Goal: Task Accomplishment & Management: Complete application form

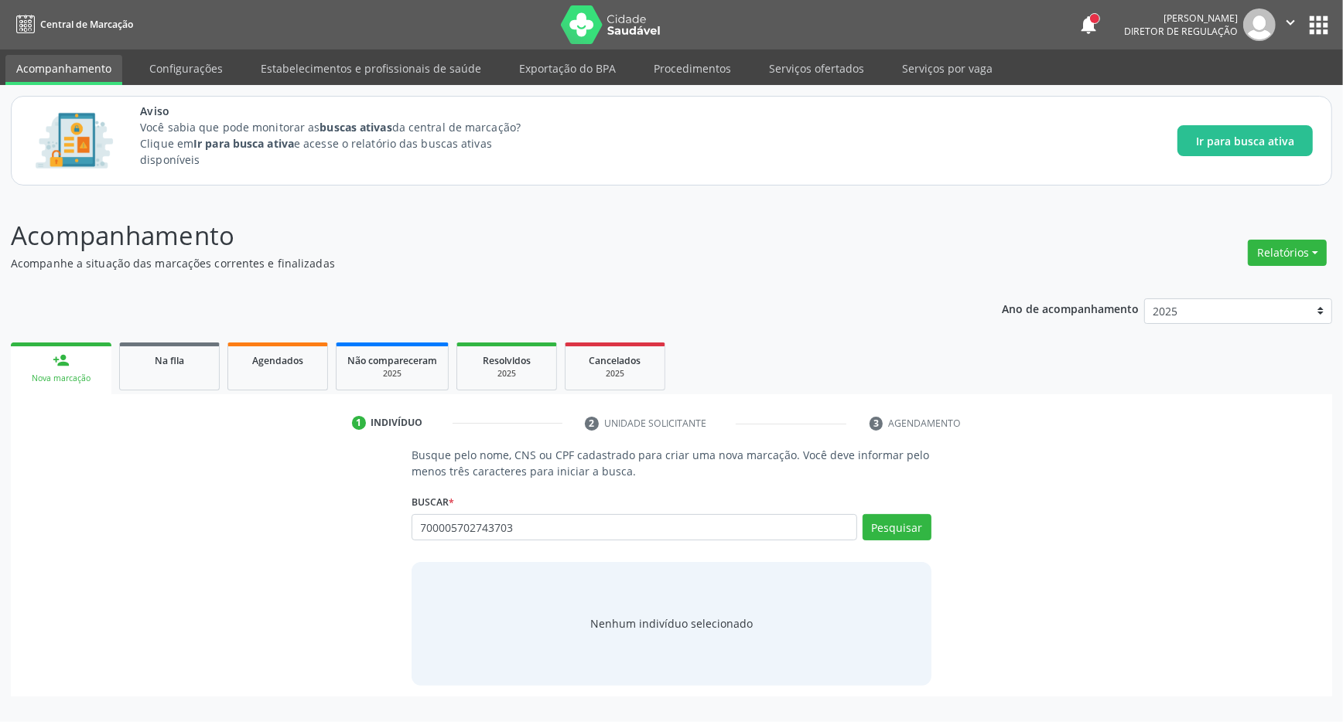
click at [857, 521] on input "700005702743703" at bounding box center [635, 527] width 446 height 26
type input "700005702743703"
click at [884, 524] on button "Pesquisar" at bounding box center [896, 527] width 69 height 26
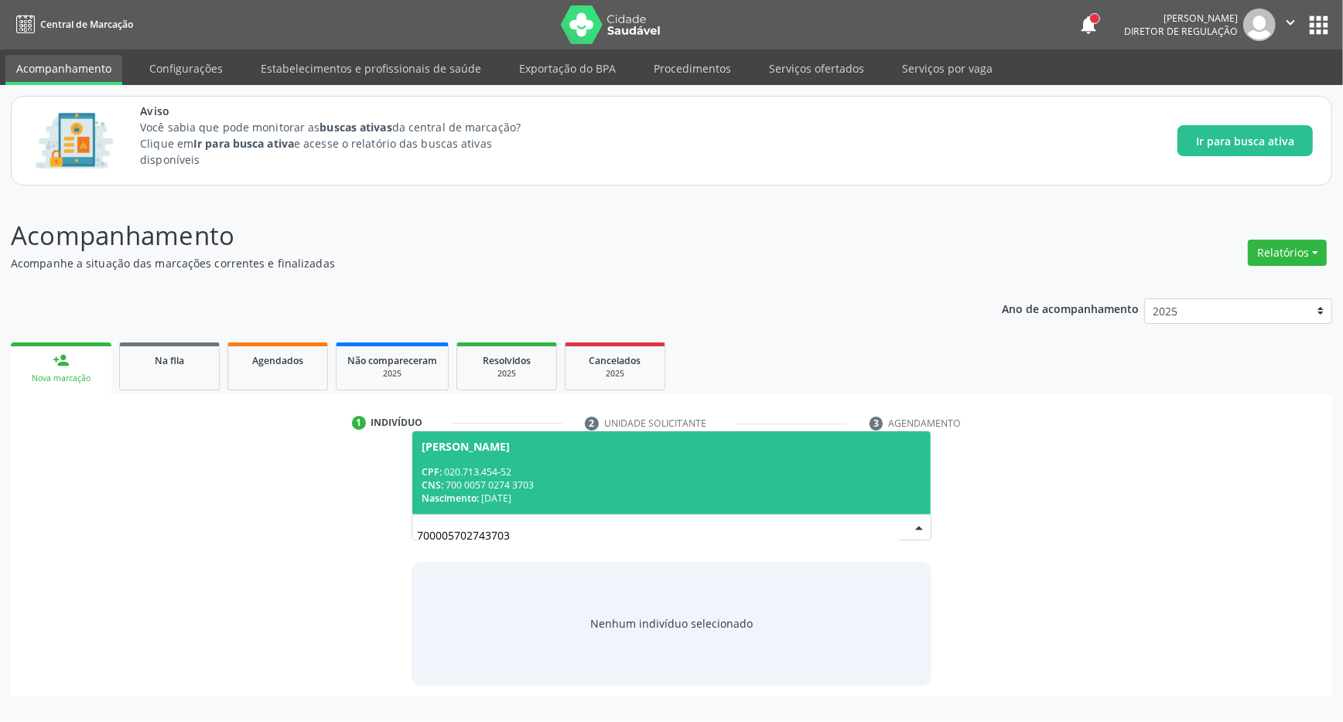
click at [619, 470] on div "CPF: 020.713.454-52" at bounding box center [672, 472] width 500 height 13
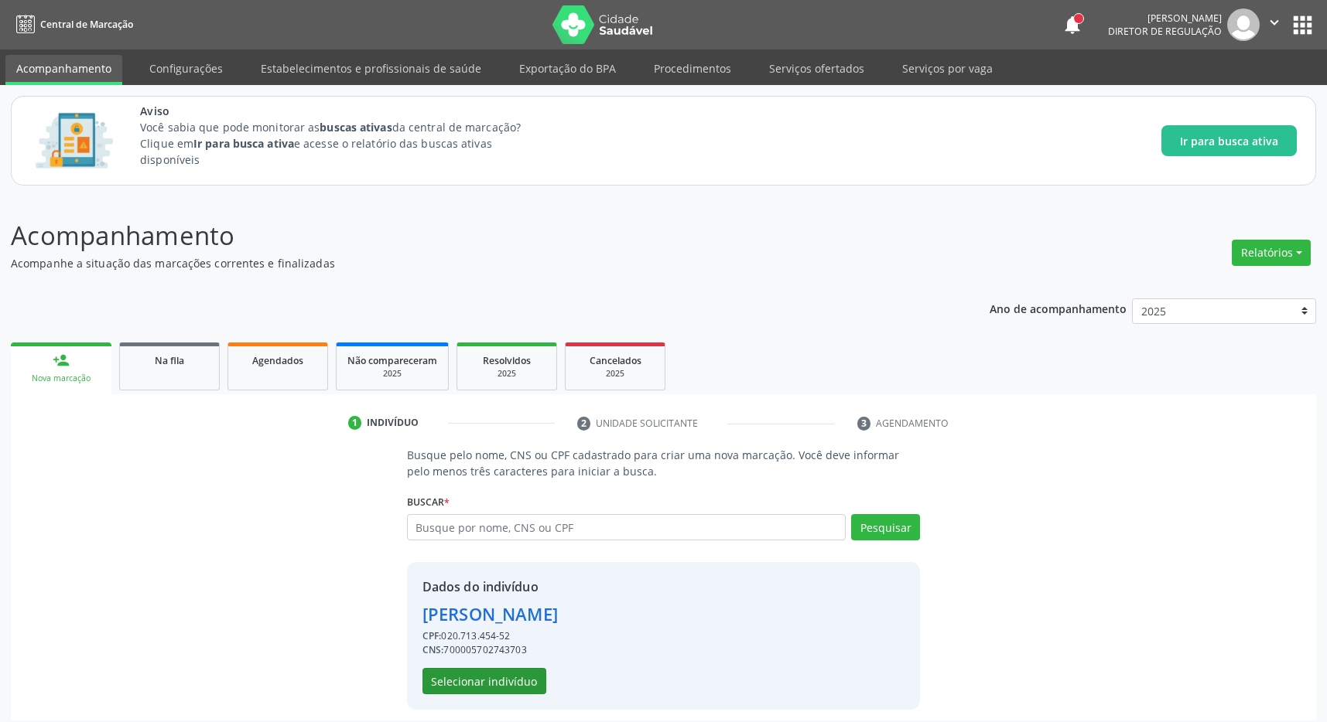
scroll to position [10, 0]
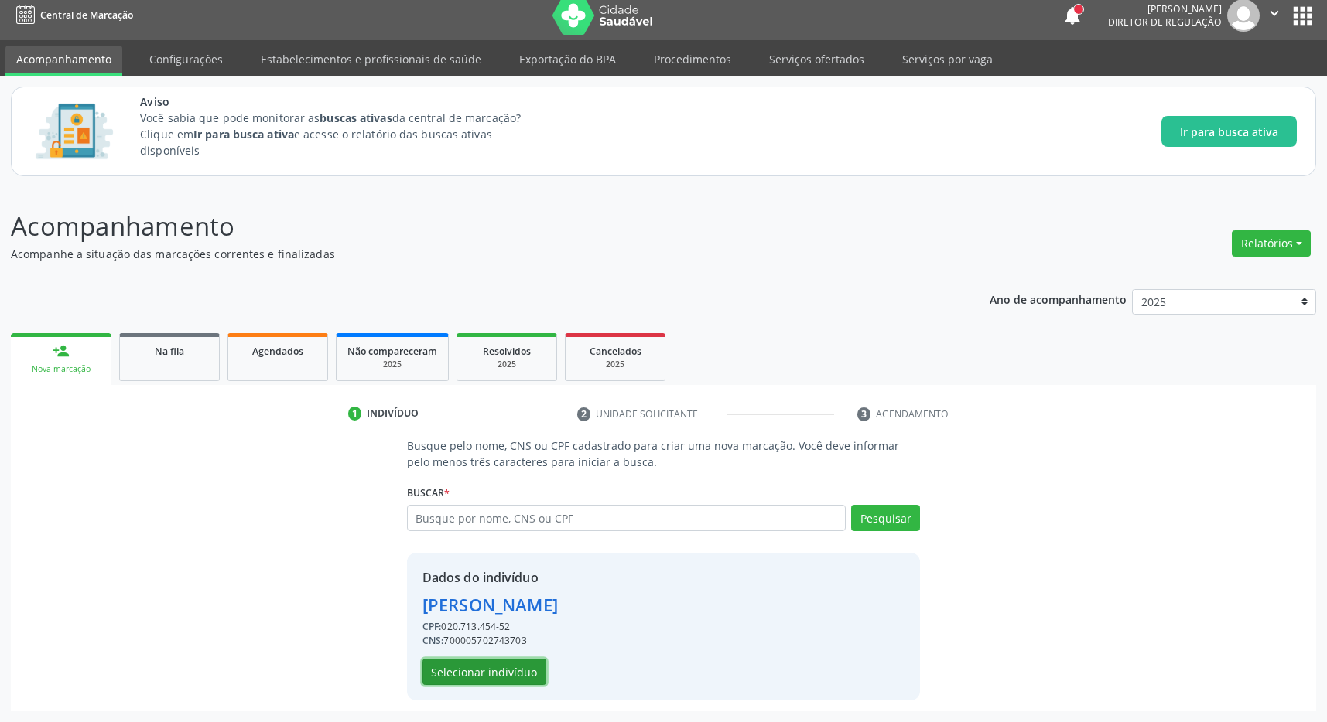
click at [509, 678] on button "Selecionar indivíduo" at bounding box center [484, 672] width 124 height 26
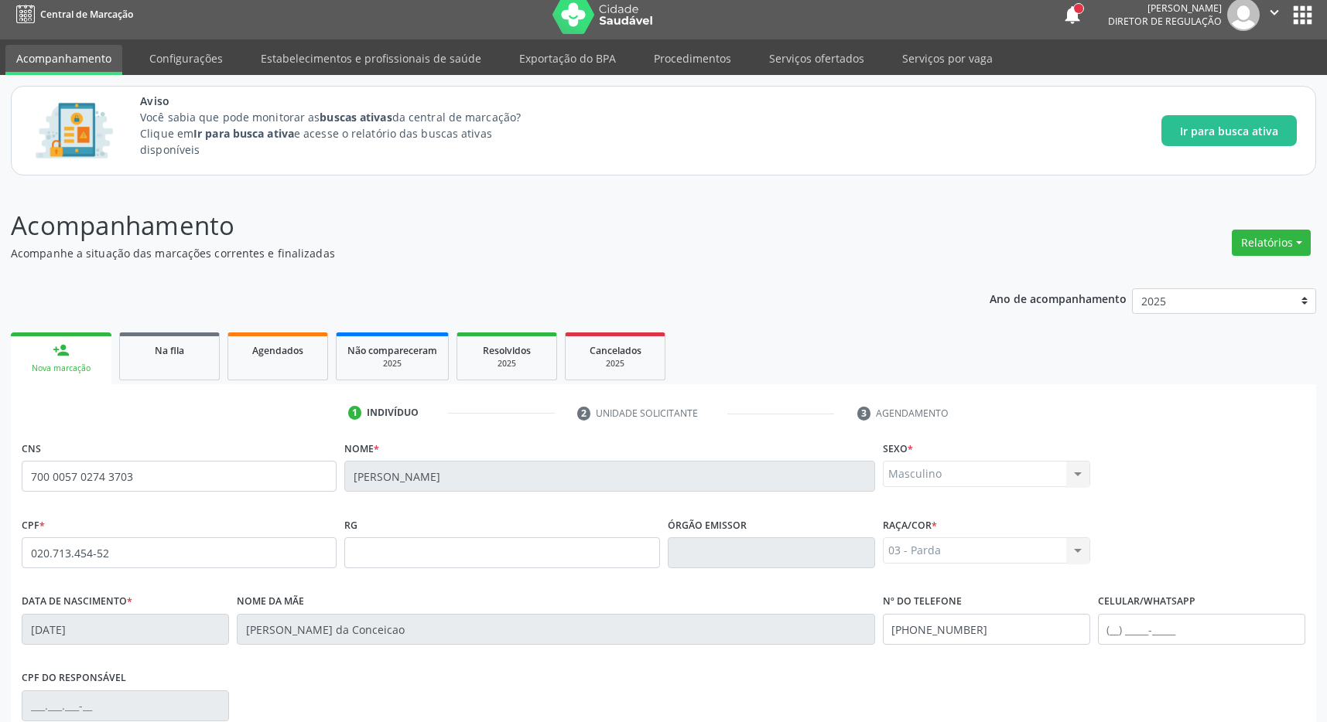
scroll to position [229, 0]
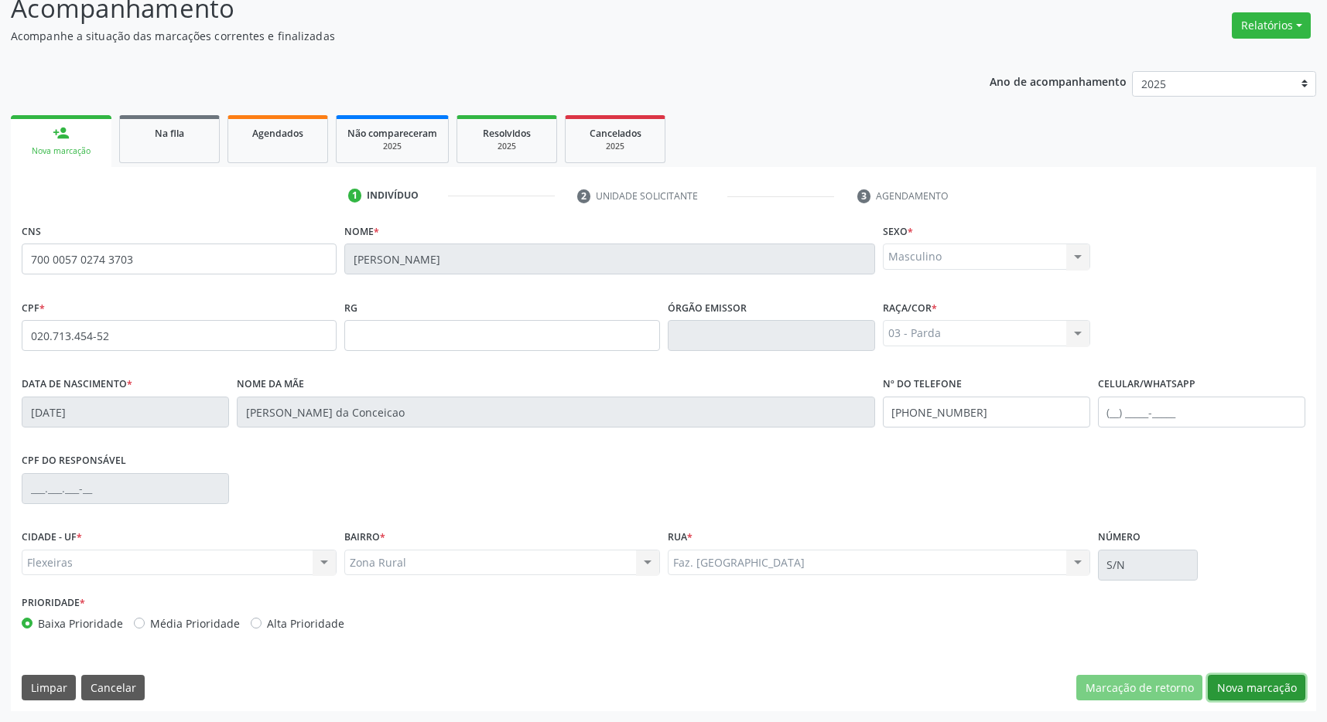
click at [1269, 685] on button "Nova marcação" at bounding box center [1255, 688] width 97 height 26
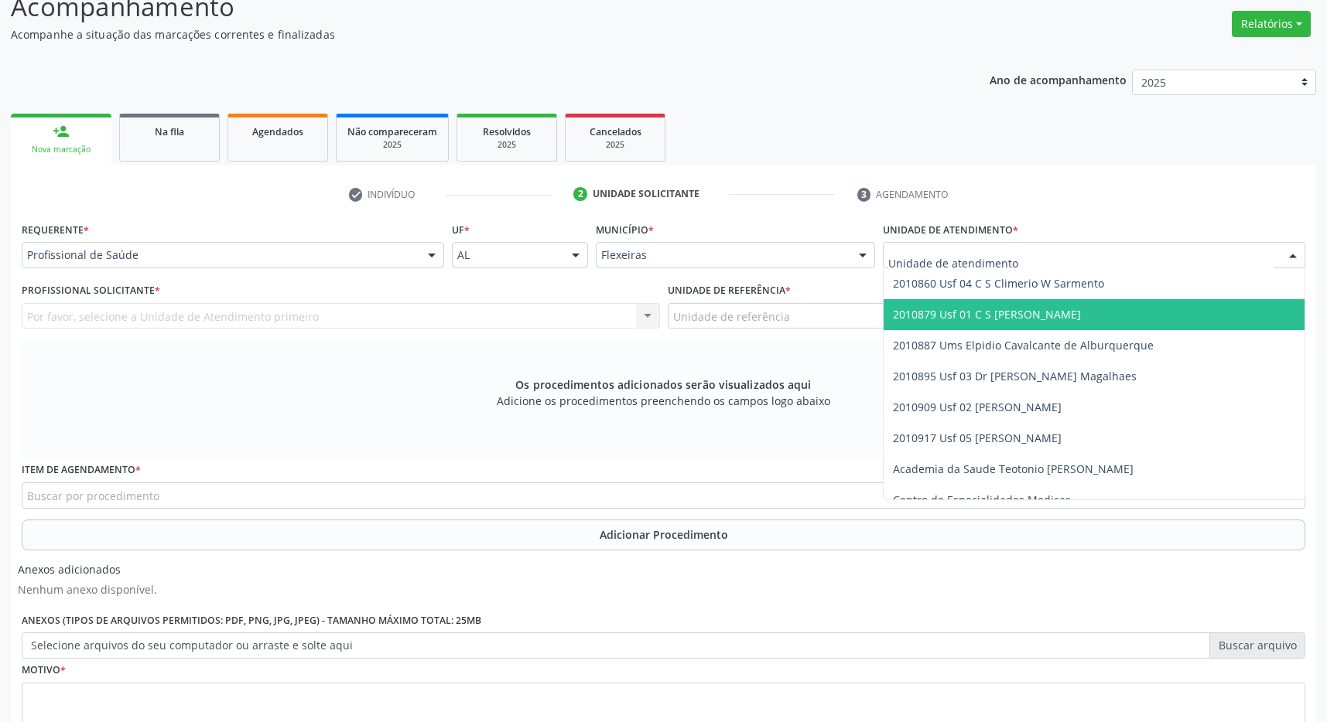
click at [970, 308] on span "2010879 Usf 01 C S [PERSON_NAME]" at bounding box center [1093, 314] width 421 height 31
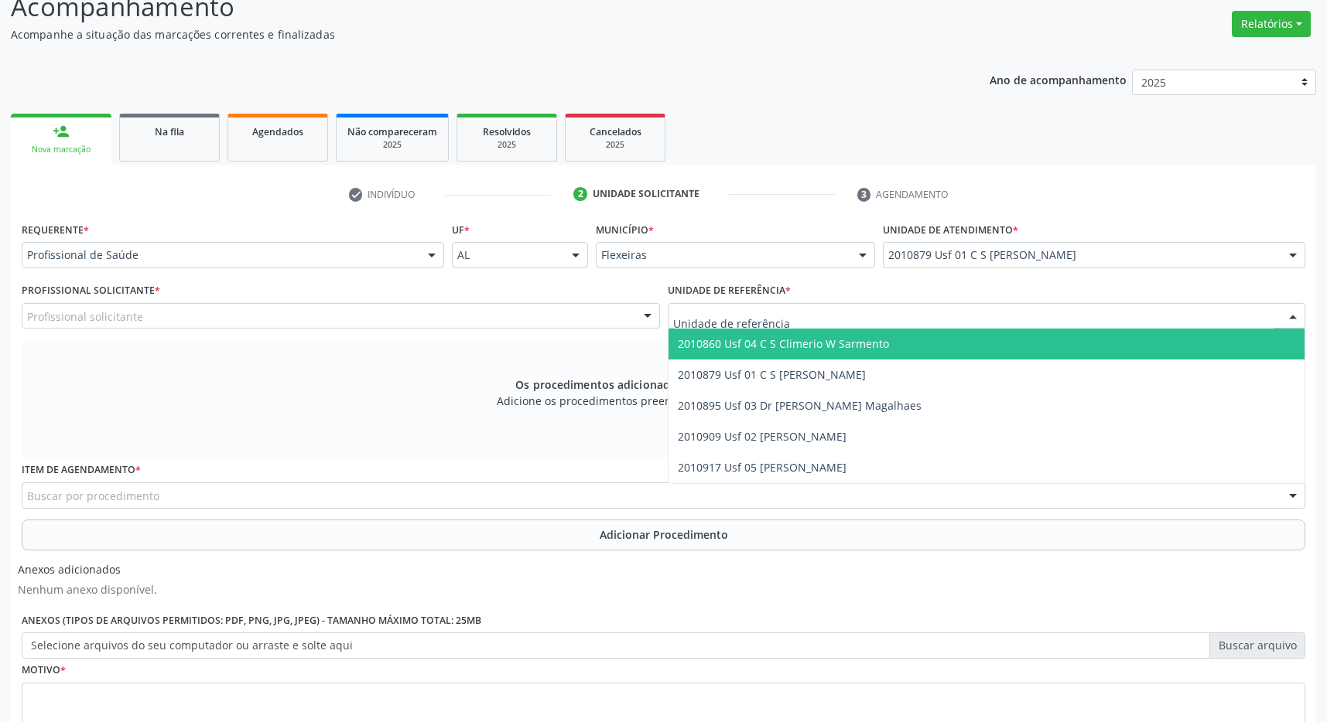
click at [971, 316] on div at bounding box center [987, 316] width 638 height 26
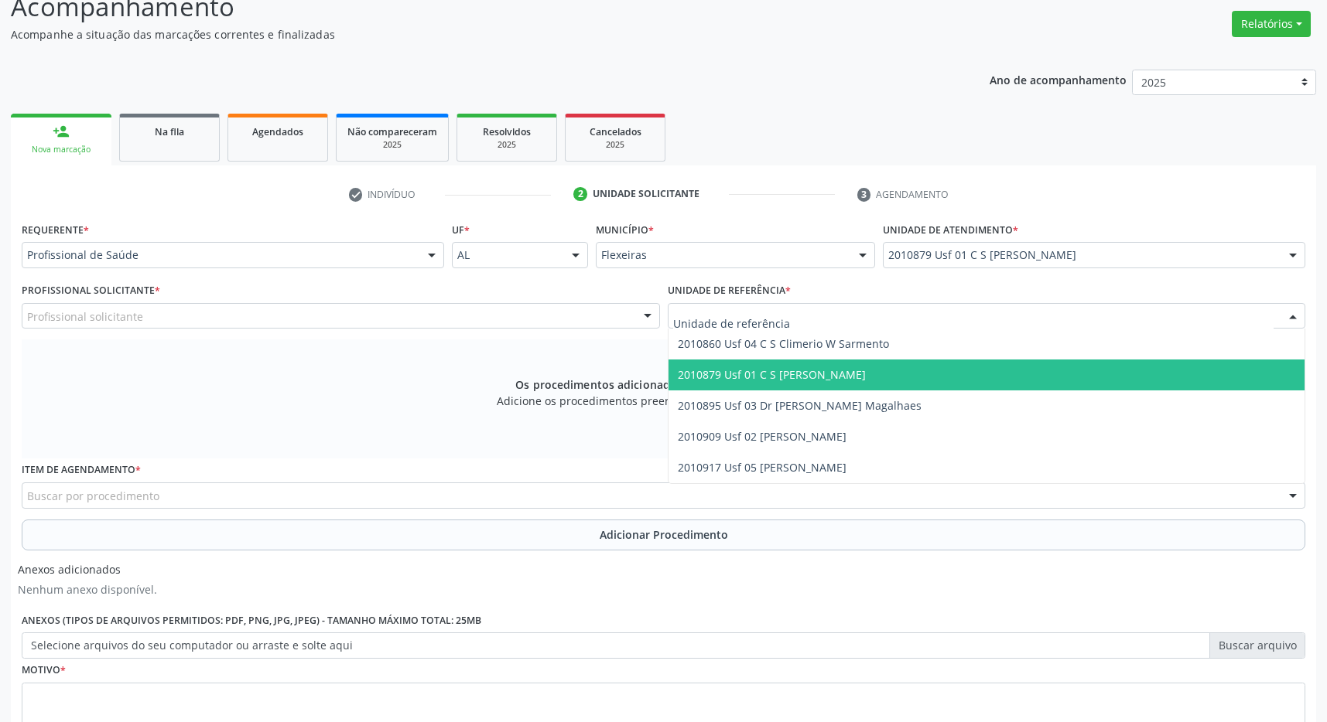
click at [967, 378] on span "2010879 Usf 01 C S [PERSON_NAME]" at bounding box center [986, 375] width 637 height 31
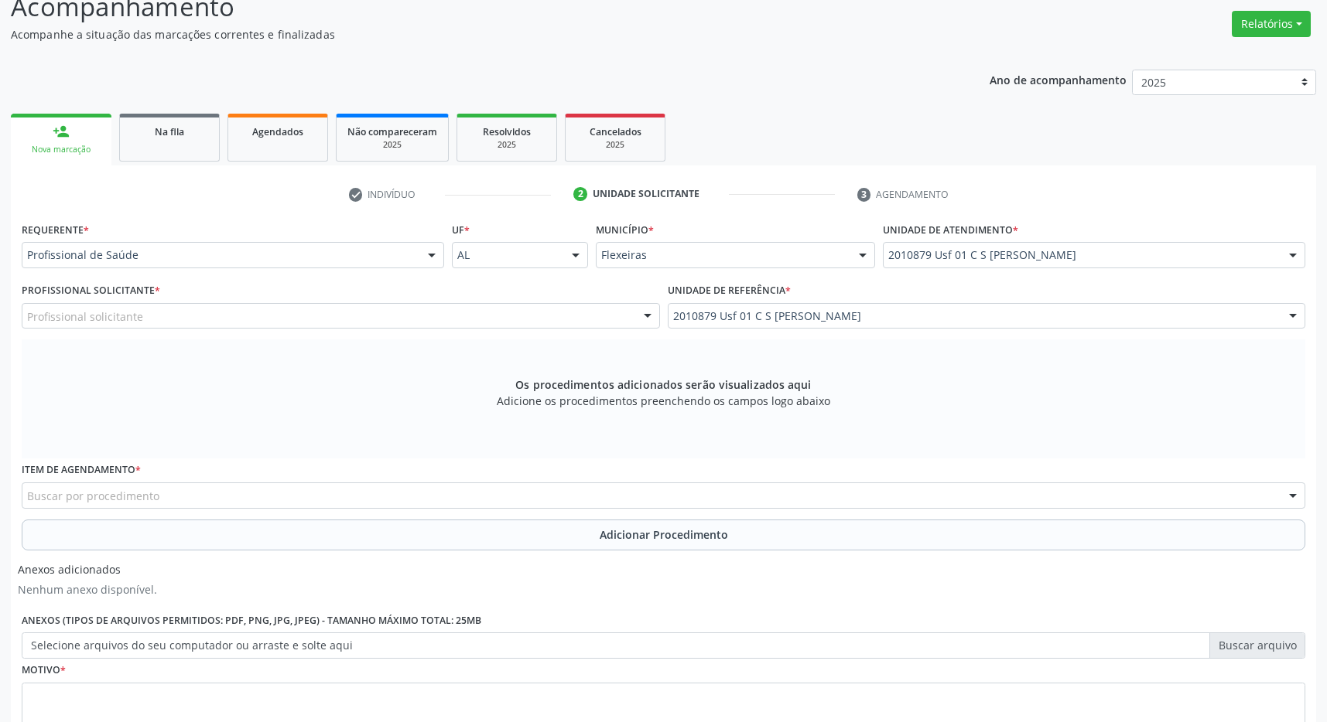
click at [540, 330] on div "Profissional Solicitante * Profissional solicitante Médico da Estratégia de Saú…" at bounding box center [341, 309] width 646 height 60
click at [529, 321] on div "Profissional solicitante" at bounding box center [341, 316] width 638 height 26
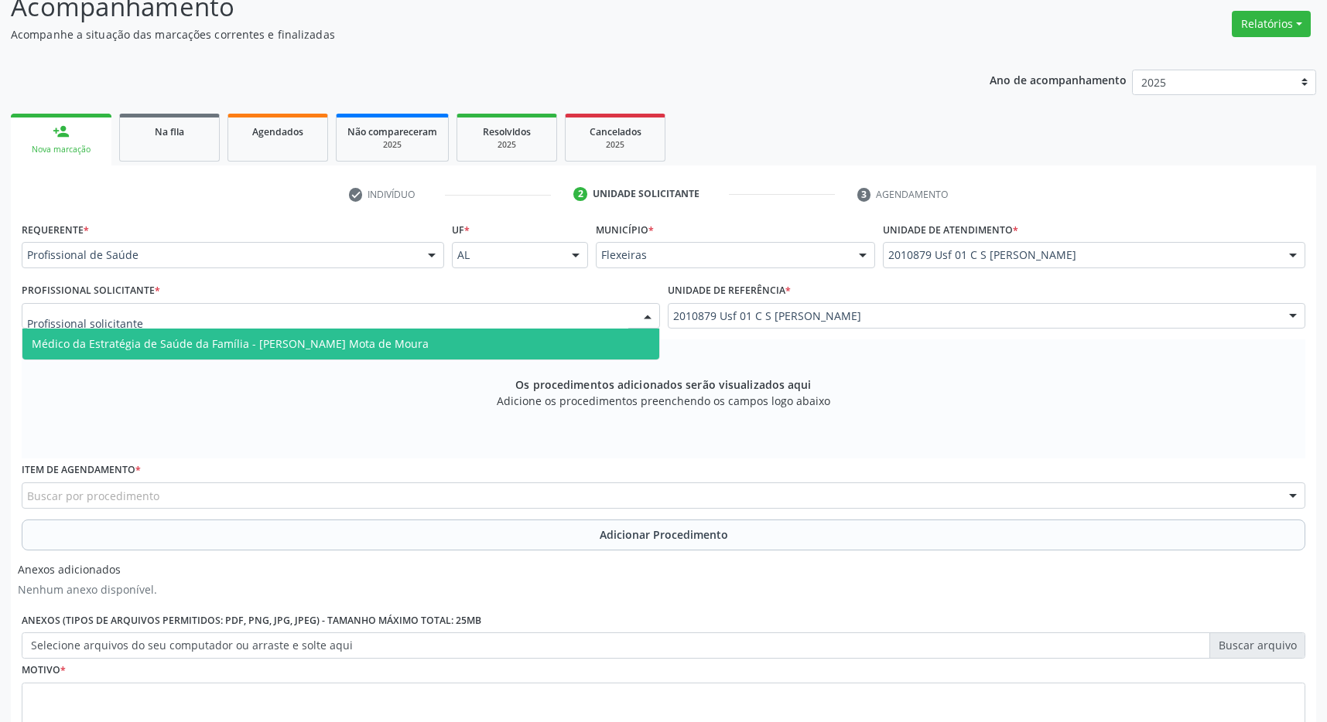
click at [511, 351] on span "Médico da Estratégia de Saúde da Família - Filipe Coutinho Mota de Moura" at bounding box center [340, 344] width 637 height 31
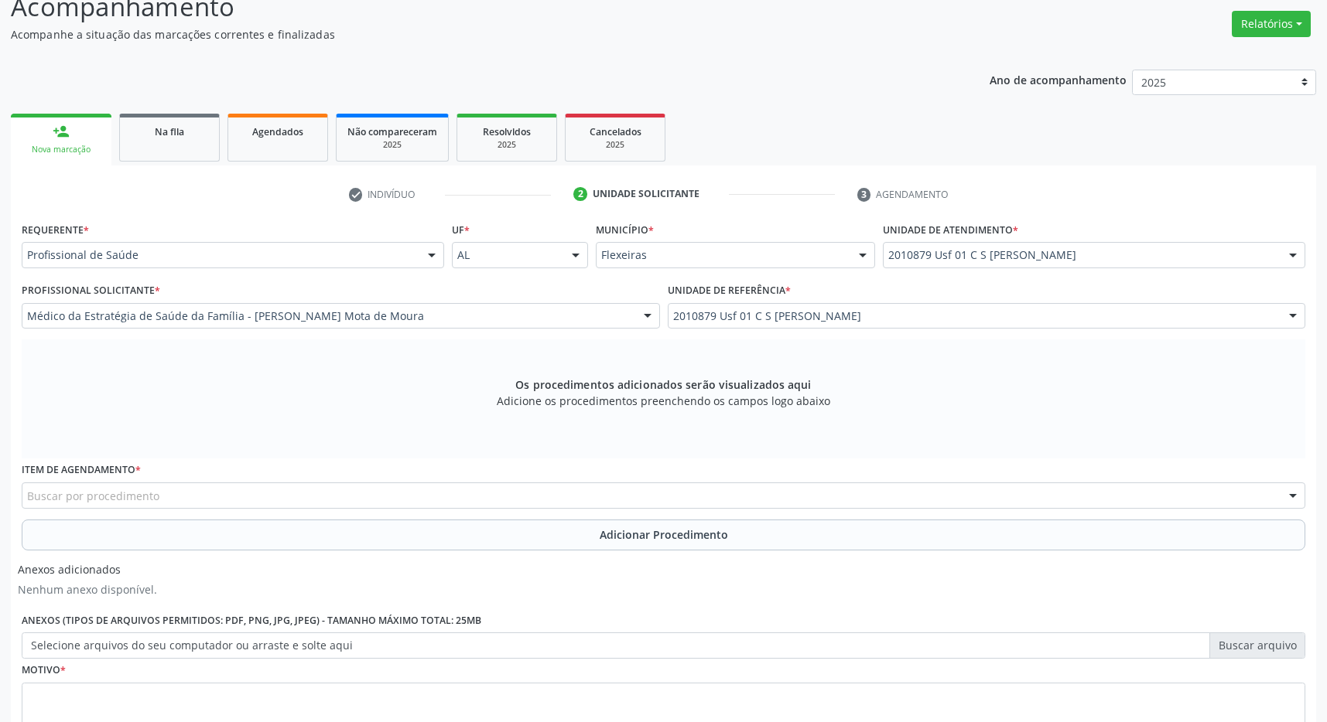
click at [234, 495] on div "Buscar por procedimento" at bounding box center [663, 496] width 1283 height 26
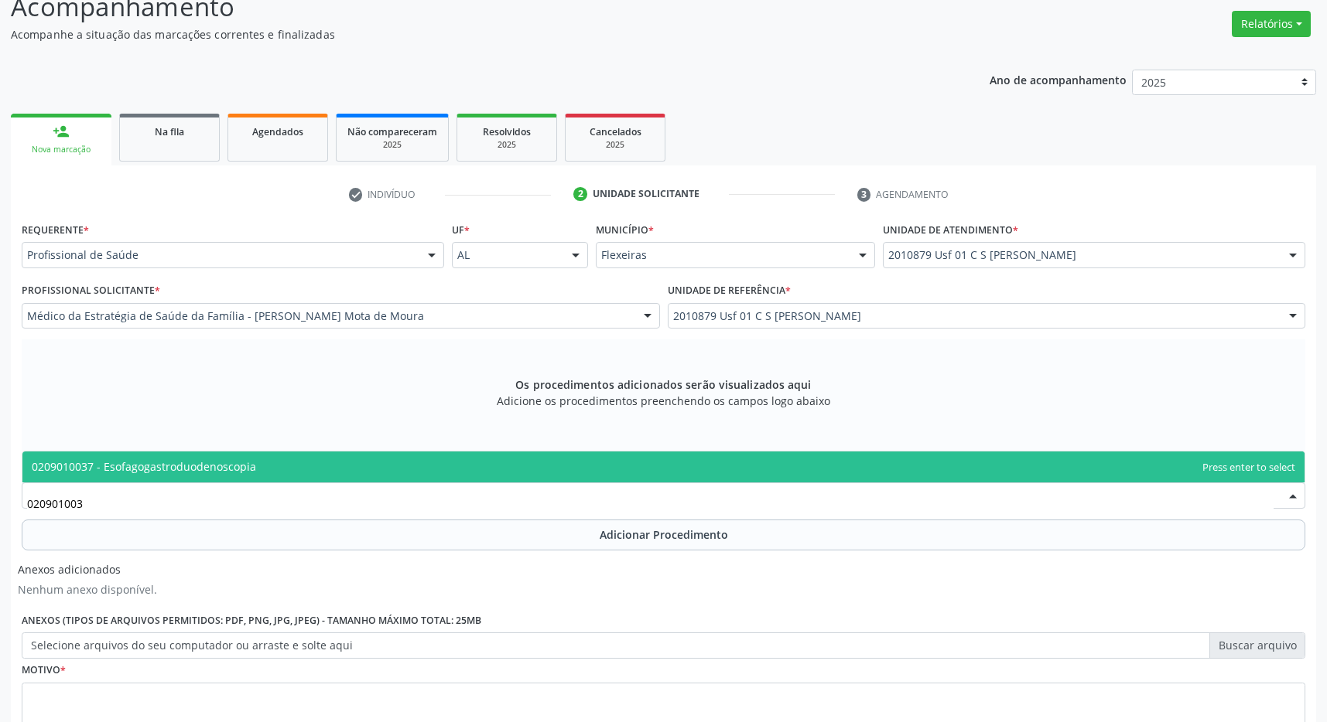
type input "0209010037"
click at [376, 479] on span "0209010037 - Esofagogastroduodenoscopia" at bounding box center [663, 467] width 1282 height 31
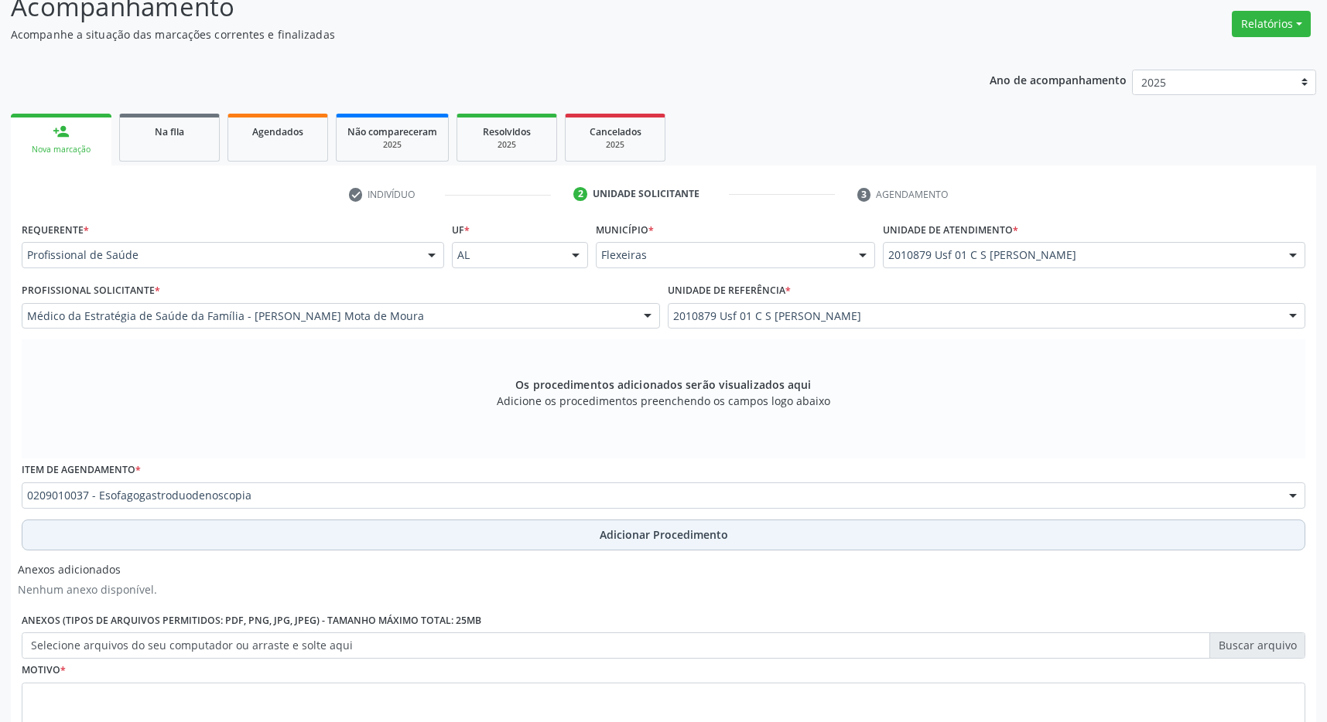
click at [542, 538] on button "Adicionar Procedimento" at bounding box center [663, 535] width 1283 height 31
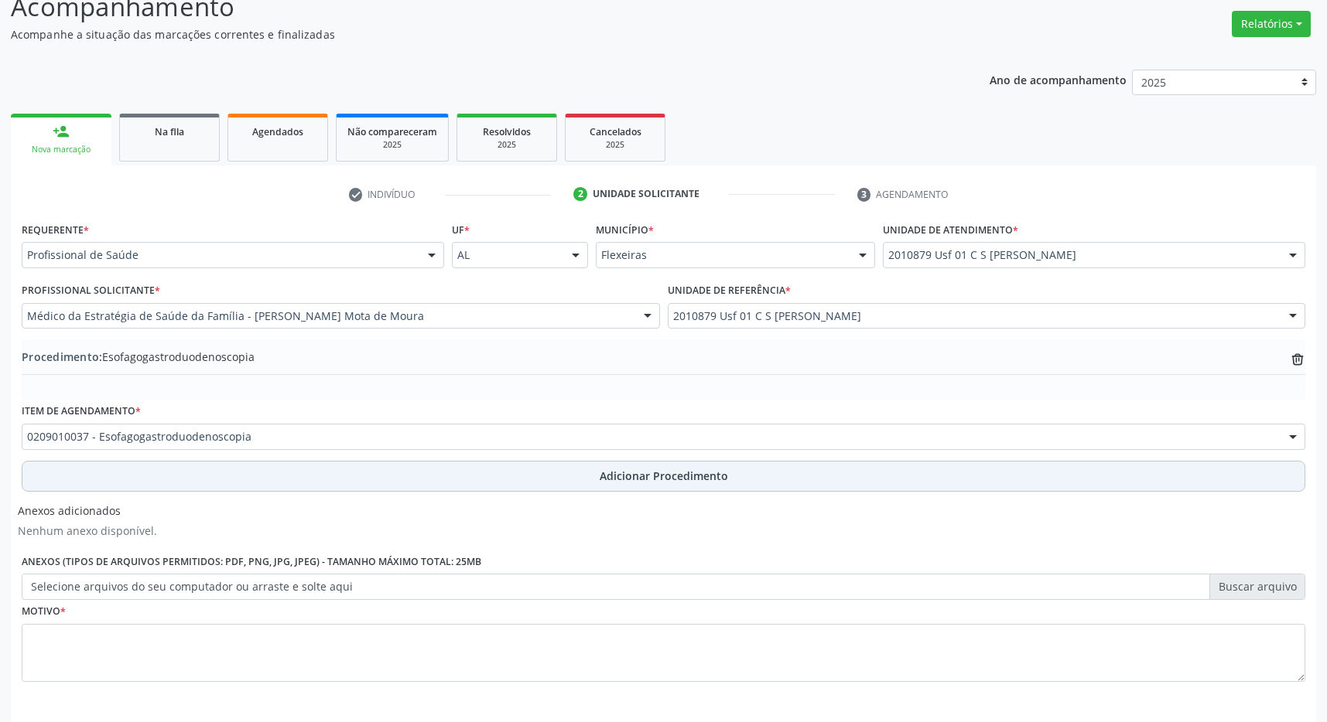
click at [623, 476] on span "Adicionar Procedimento" at bounding box center [663, 476] width 128 height 16
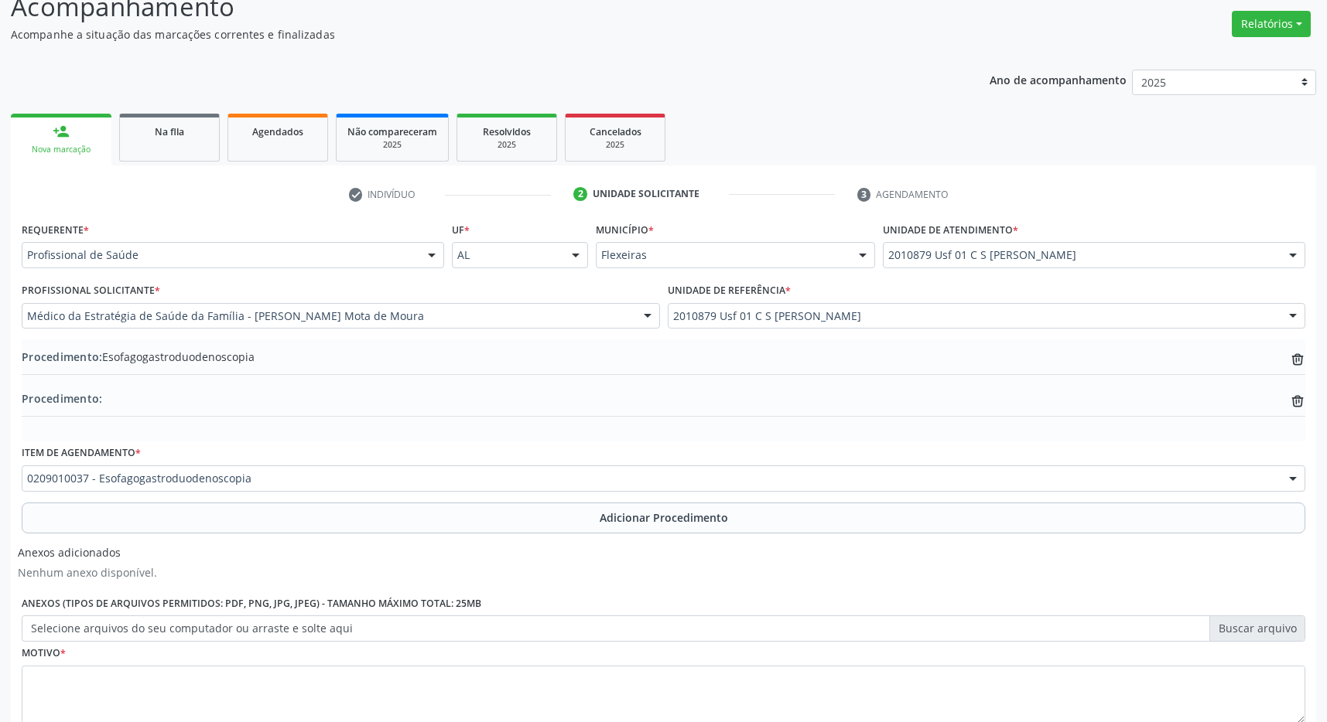
scroll to position [334, 0]
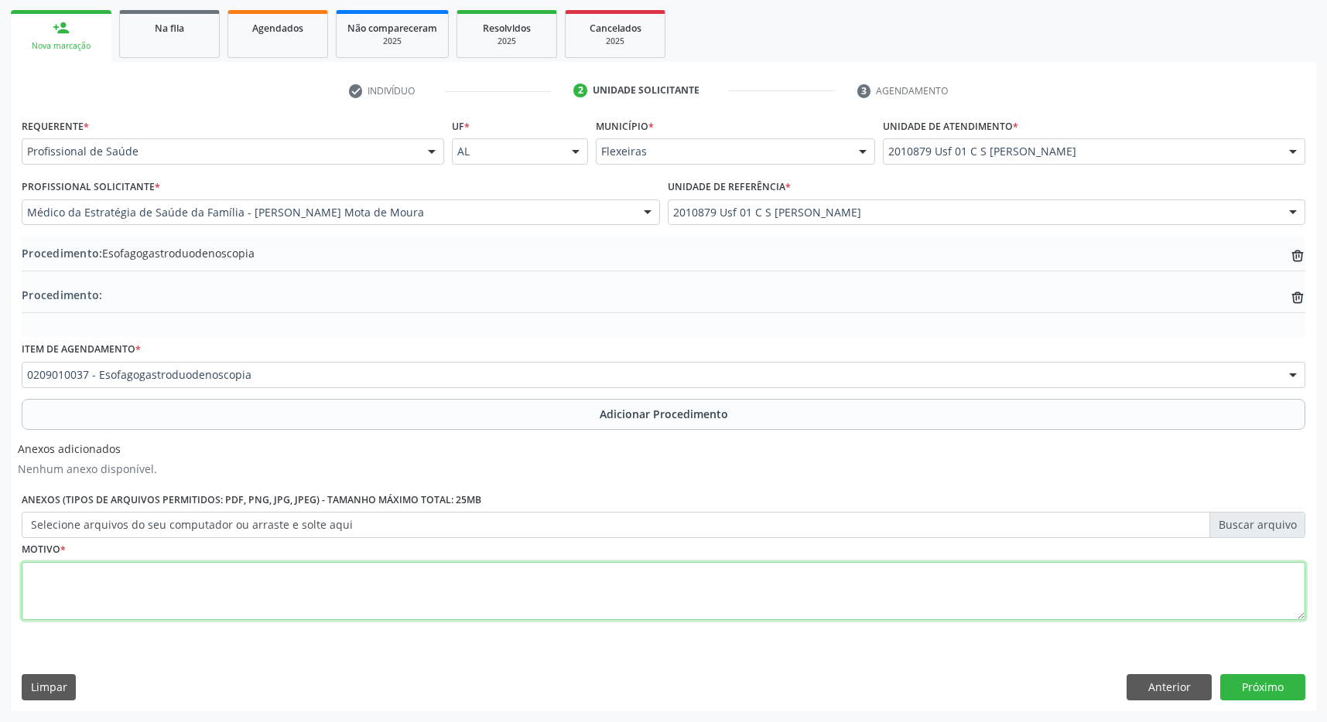
click at [370, 581] on textarea at bounding box center [663, 591] width 1283 height 59
type textarea "gastriste + refluxo"
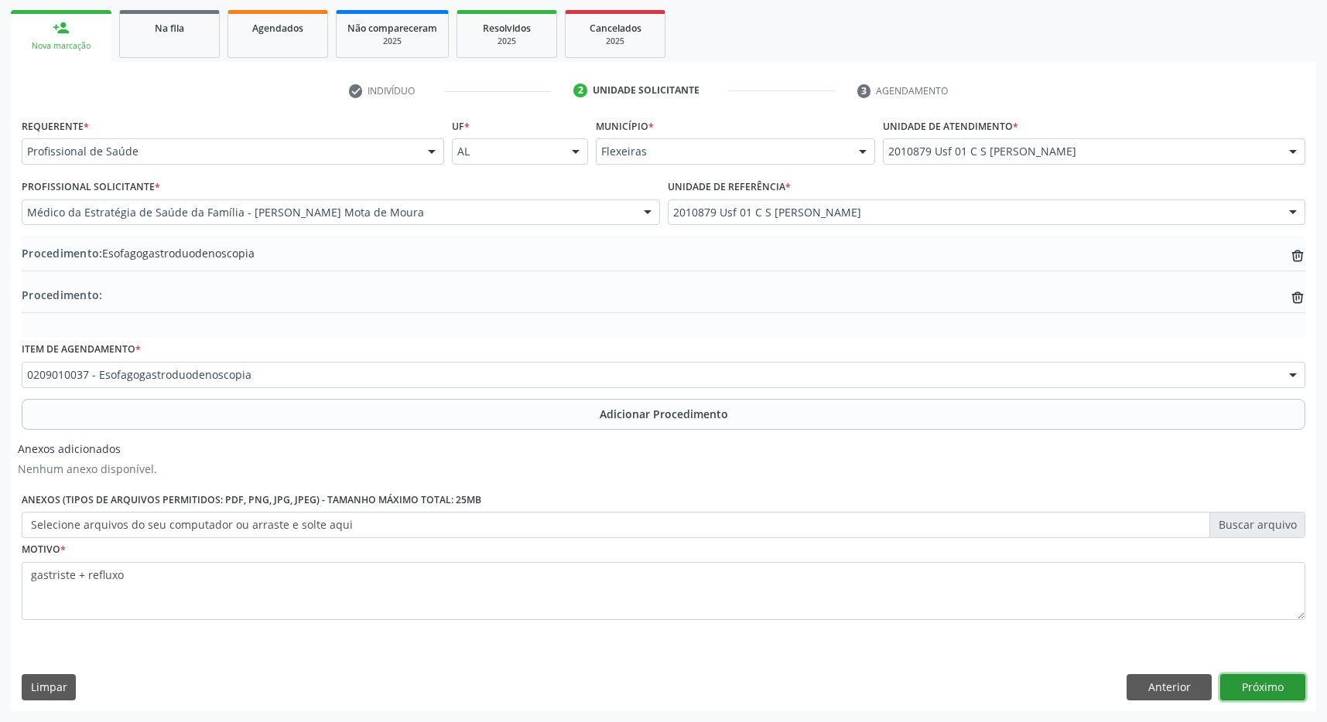
click at [1256, 681] on button "Próximo" at bounding box center [1262, 687] width 85 height 26
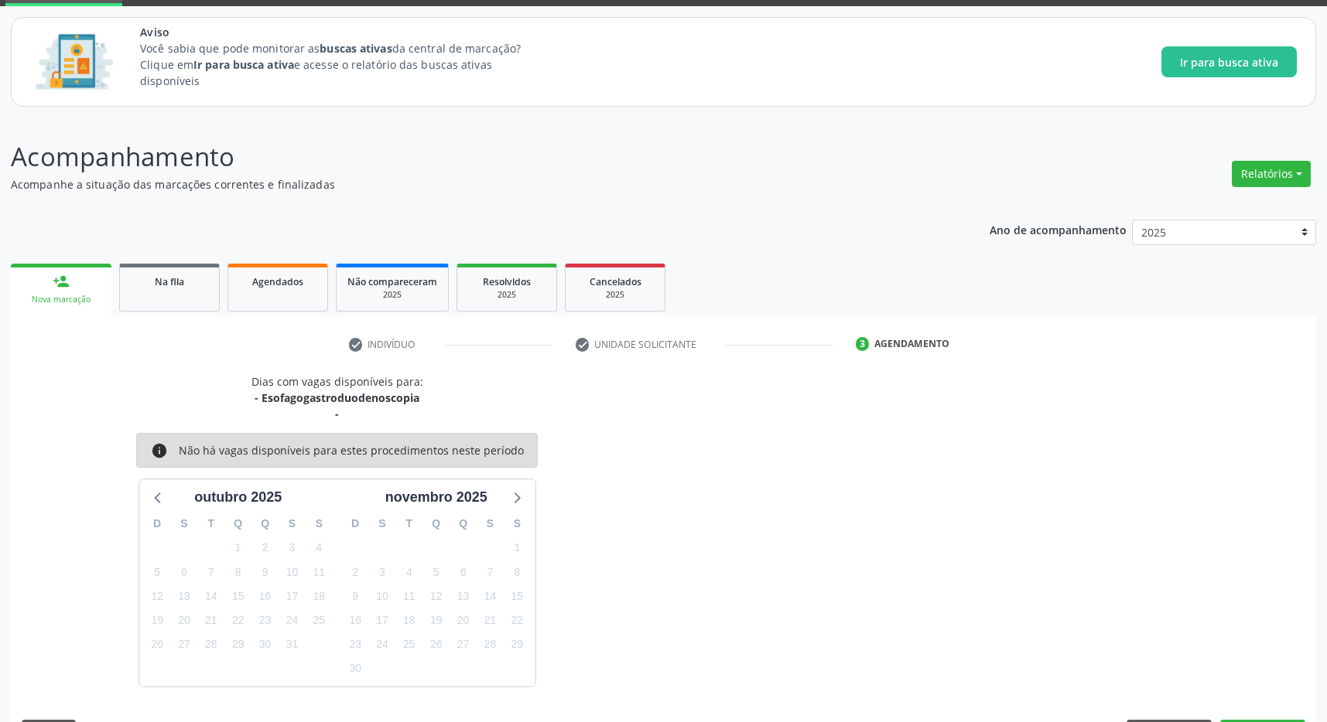
scroll to position [125, 0]
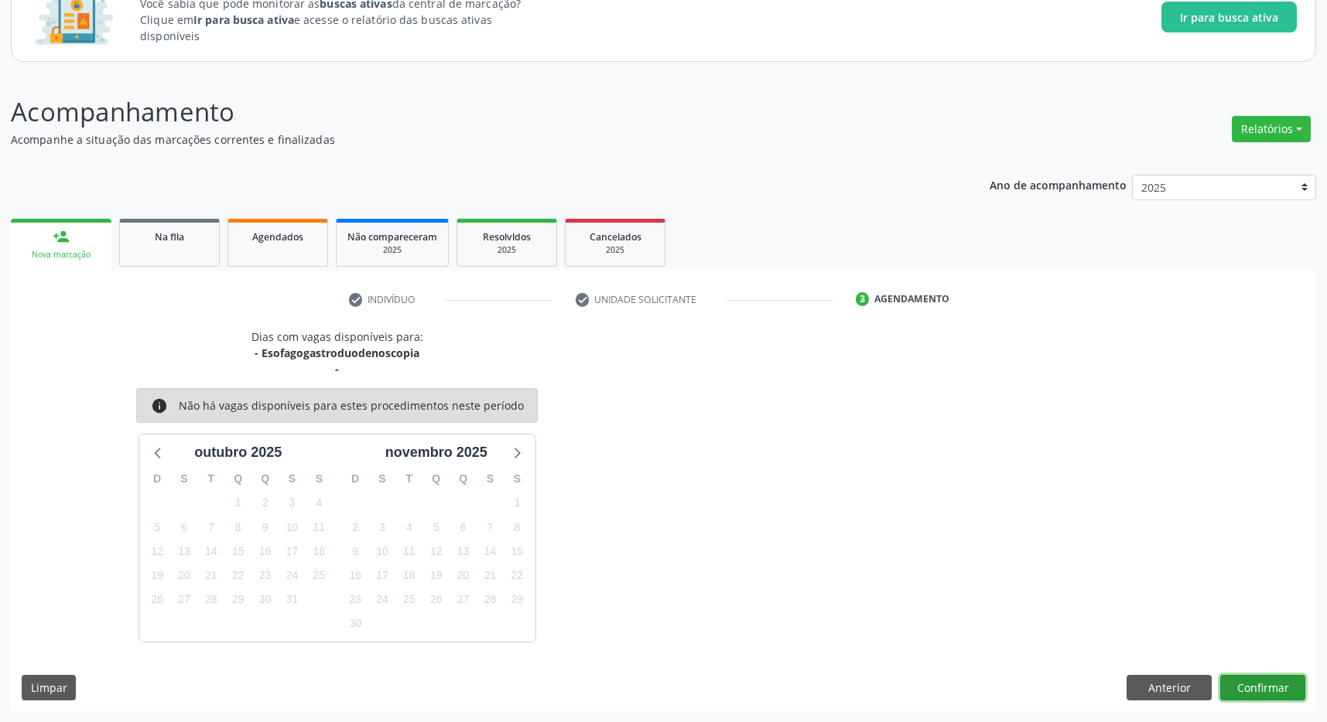
click at [1267, 679] on button "Confirmar" at bounding box center [1262, 688] width 85 height 26
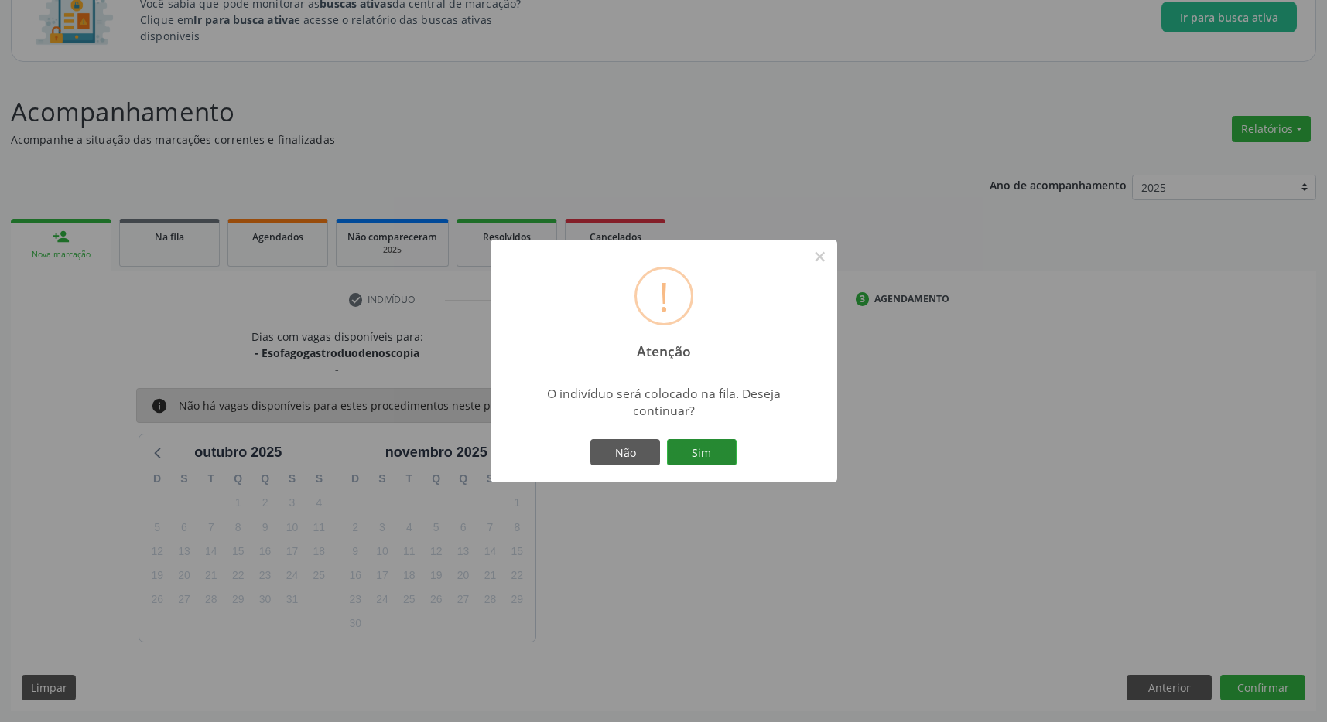
click at [715, 453] on button "Sim" at bounding box center [702, 452] width 70 height 26
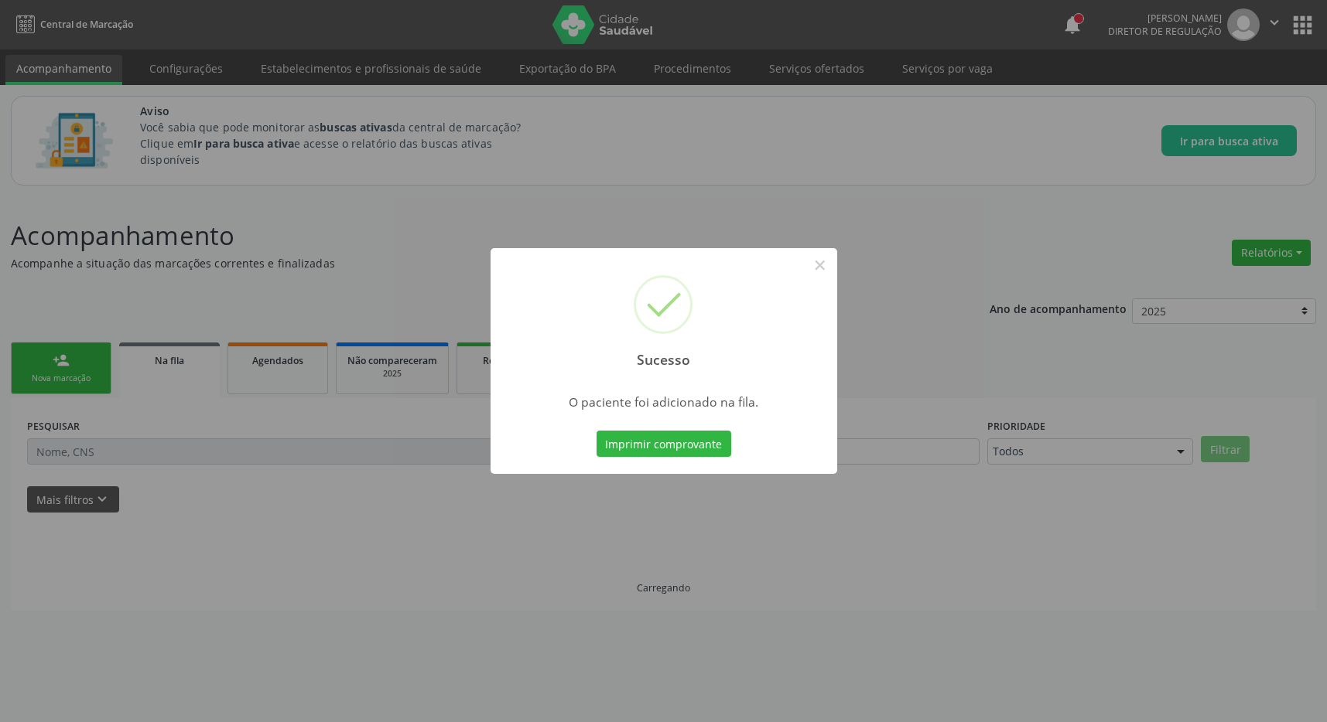
scroll to position [0, 0]
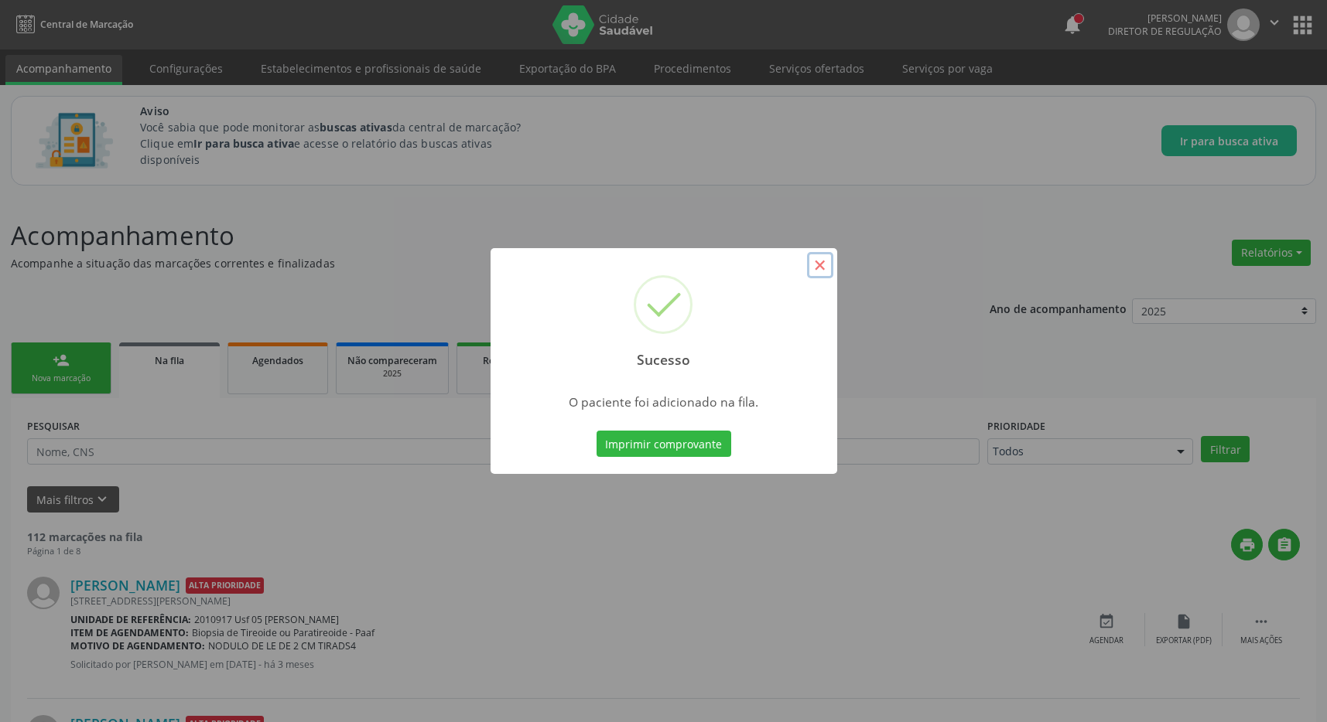
click at [826, 274] on button "×" at bounding box center [820, 265] width 26 height 26
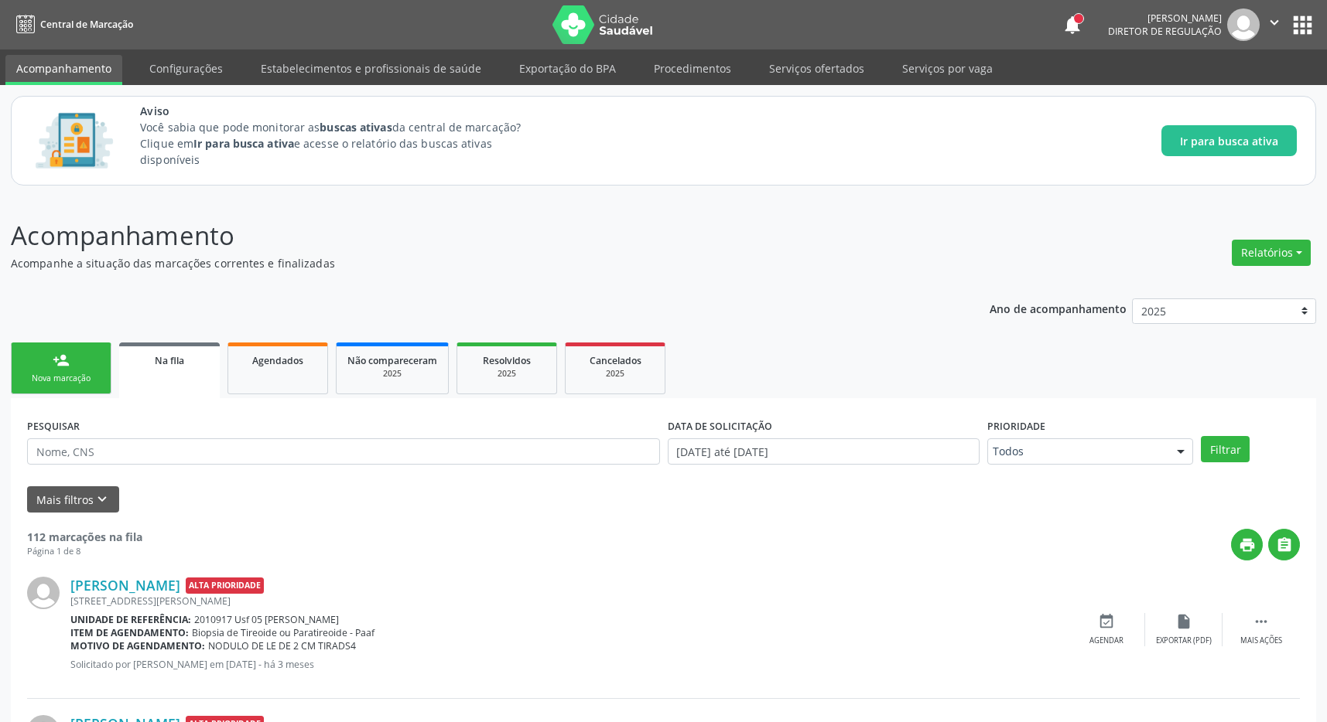
click at [1313, 27] on button "apps" at bounding box center [1302, 25] width 27 height 27
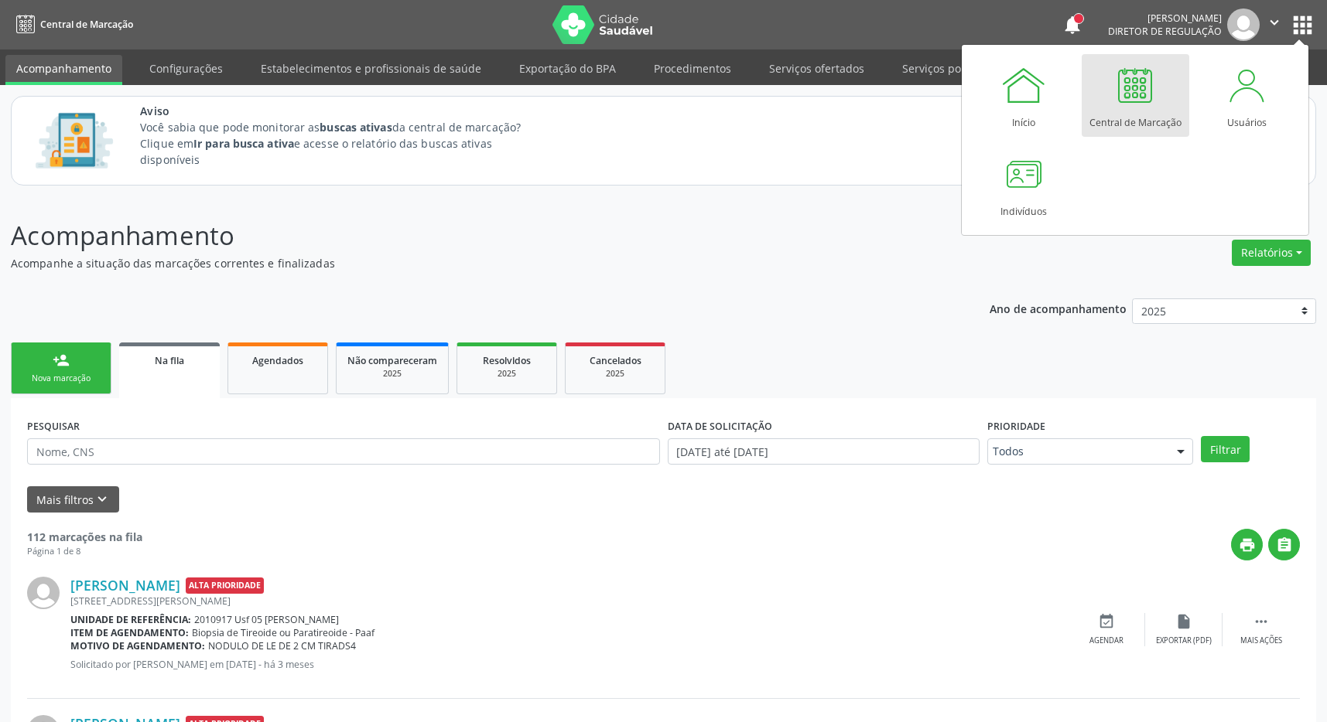
click at [1114, 105] on div at bounding box center [1135, 85] width 46 height 46
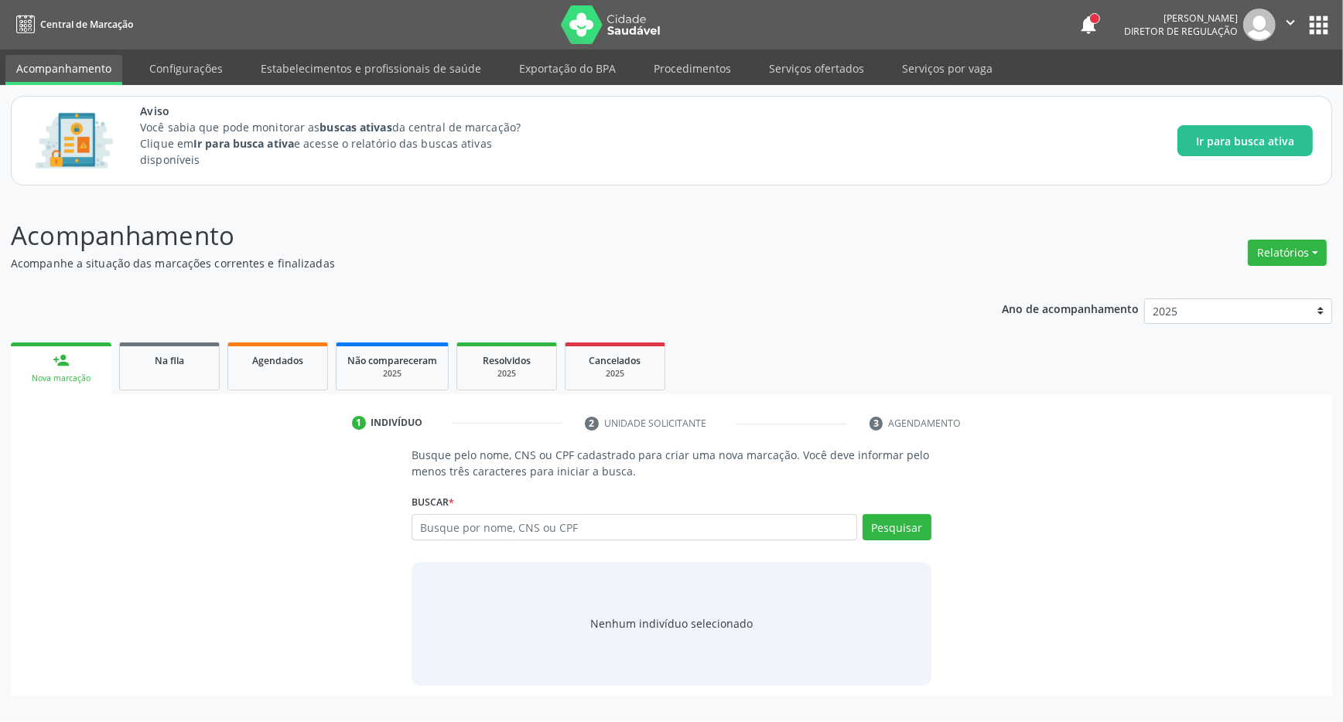
click at [534, 534] on input "text" at bounding box center [635, 527] width 446 height 26
type input "704804001108747"
click at [859, 533] on div "Pesquisar" at bounding box center [894, 532] width 74 height 37
click at [885, 530] on button "Pesquisar" at bounding box center [896, 527] width 69 height 26
type input "704804001108747"
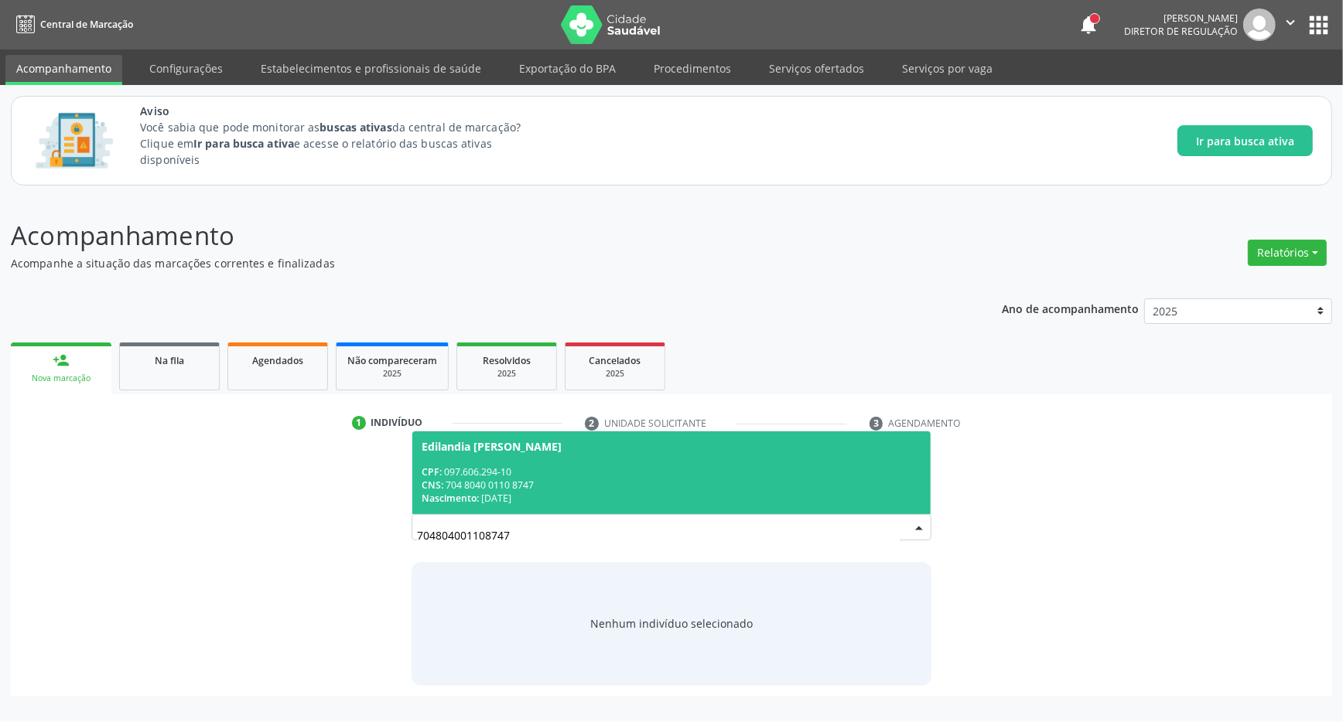
click at [466, 463] on span "Edilandia [PERSON_NAME] CPF: 097.606.294-10 CNS: 704 8040 0110 8747 Nascimento:…" at bounding box center [671, 473] width 518 height 83
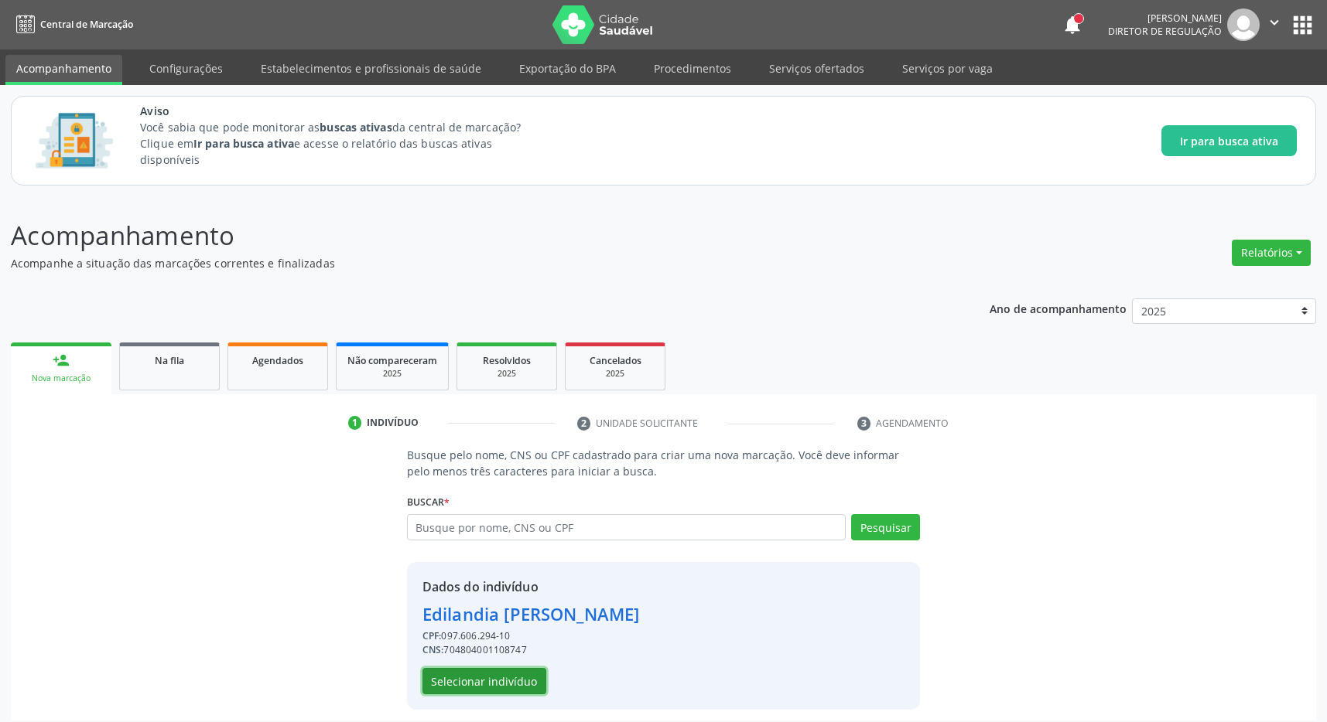
click at [480, 675] on button "Selecionar indivíduo" at bounding box center [484, 681] width 124 height 26
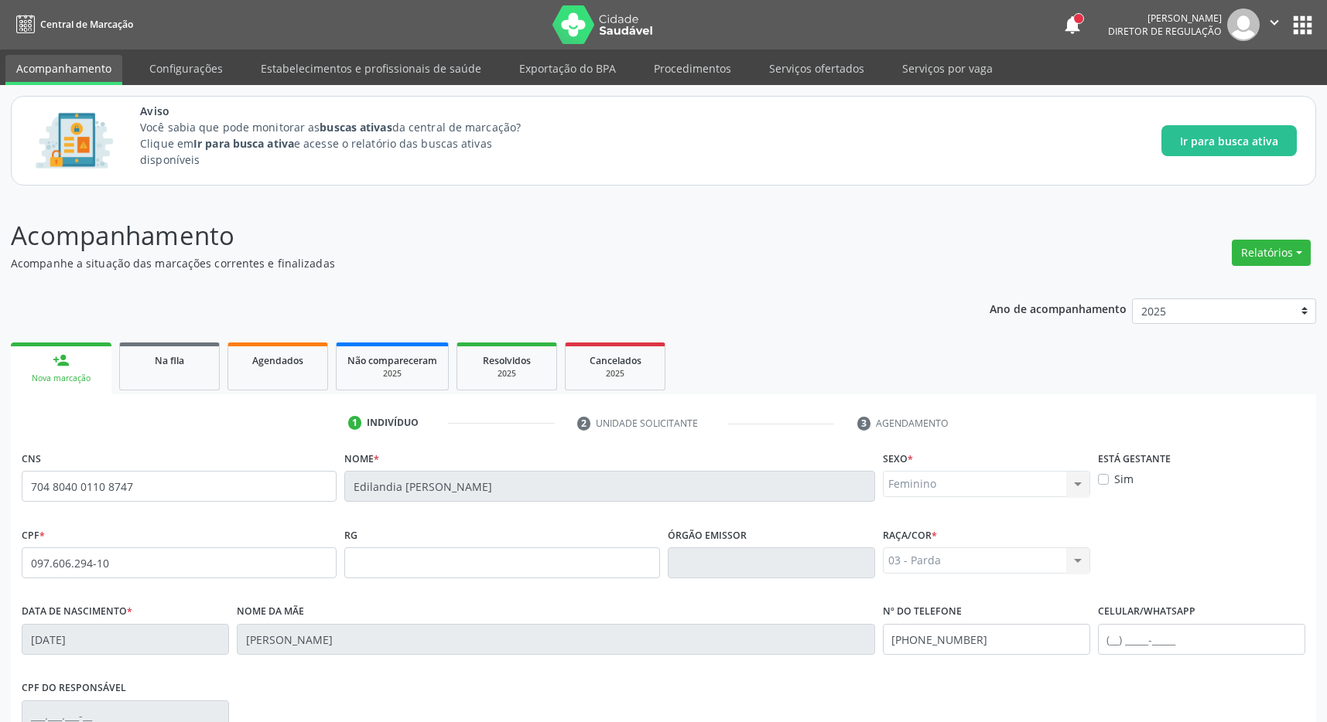
scroll to position [229, 0]
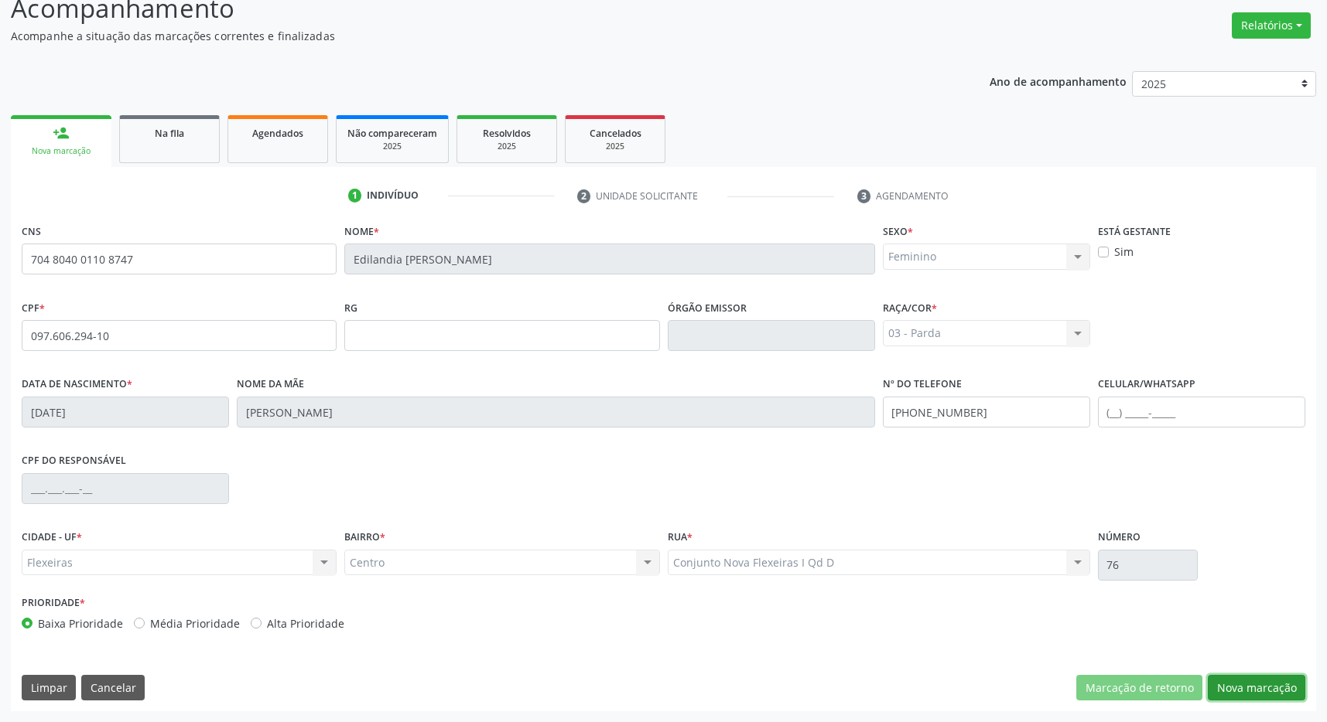
click at [1233, 676] on button "Nova marcação" at bounding box center [1255, 688] width 97 height 26
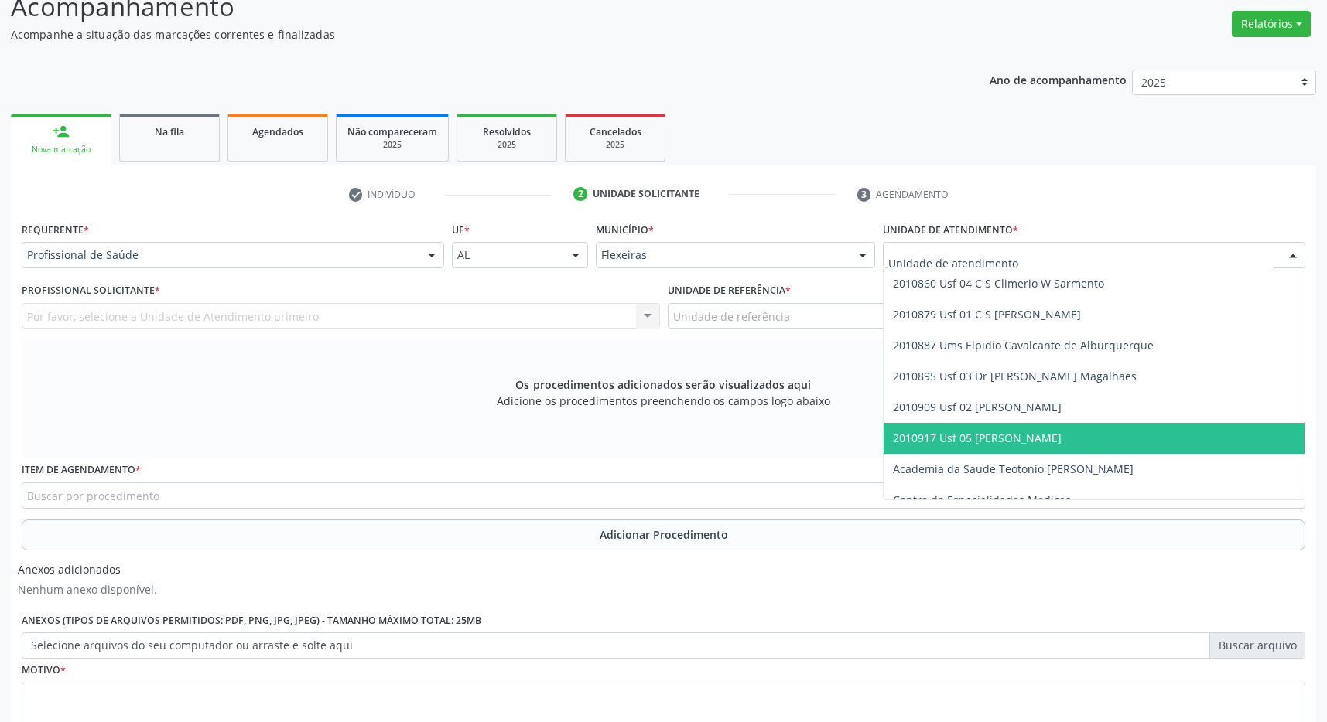
click at [993, 436] on span "2010917 Usf 05 [PERSON_NAME]" at bounding box center [977, 438] width 169 height 15
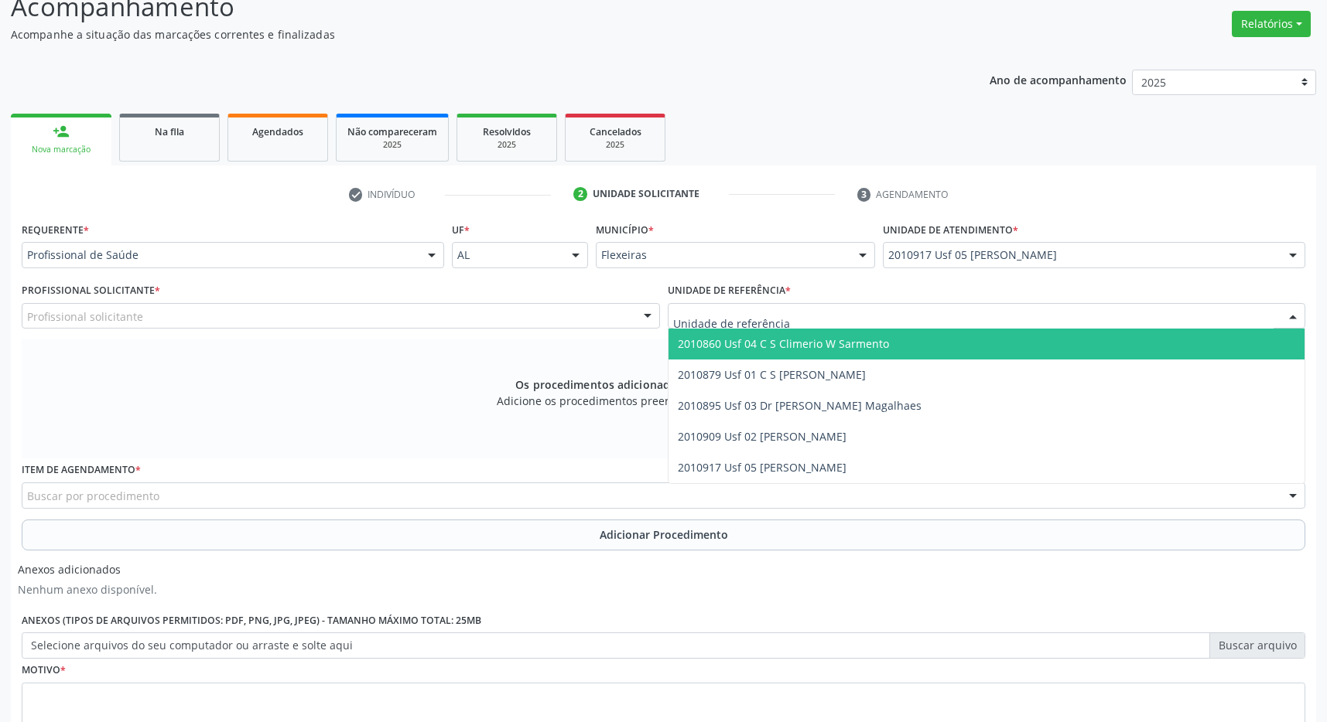
click at [1001, 316] on div at bounding box center [987, 316] width 638 height 26
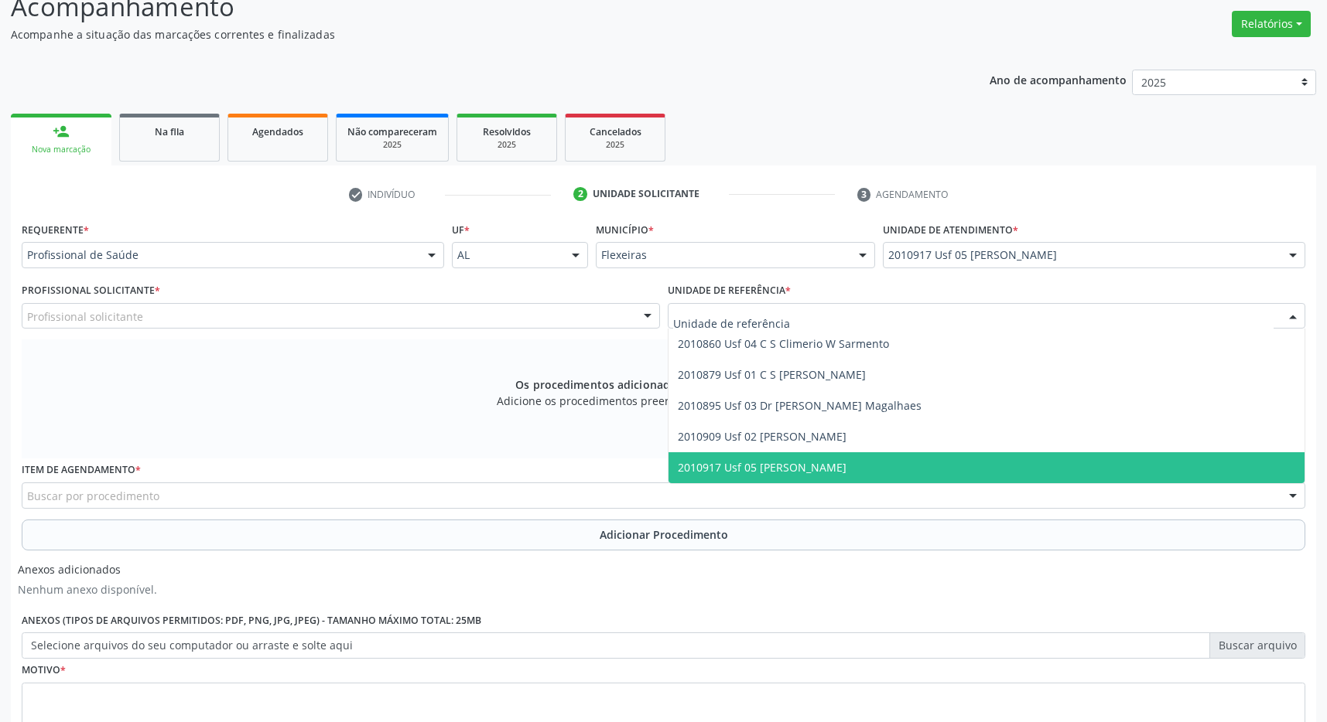
click at [1005, 456] on span "2010917 Usf 05 [PERSON_NAME]" at bounding box center [986, 468] width 637 height 31
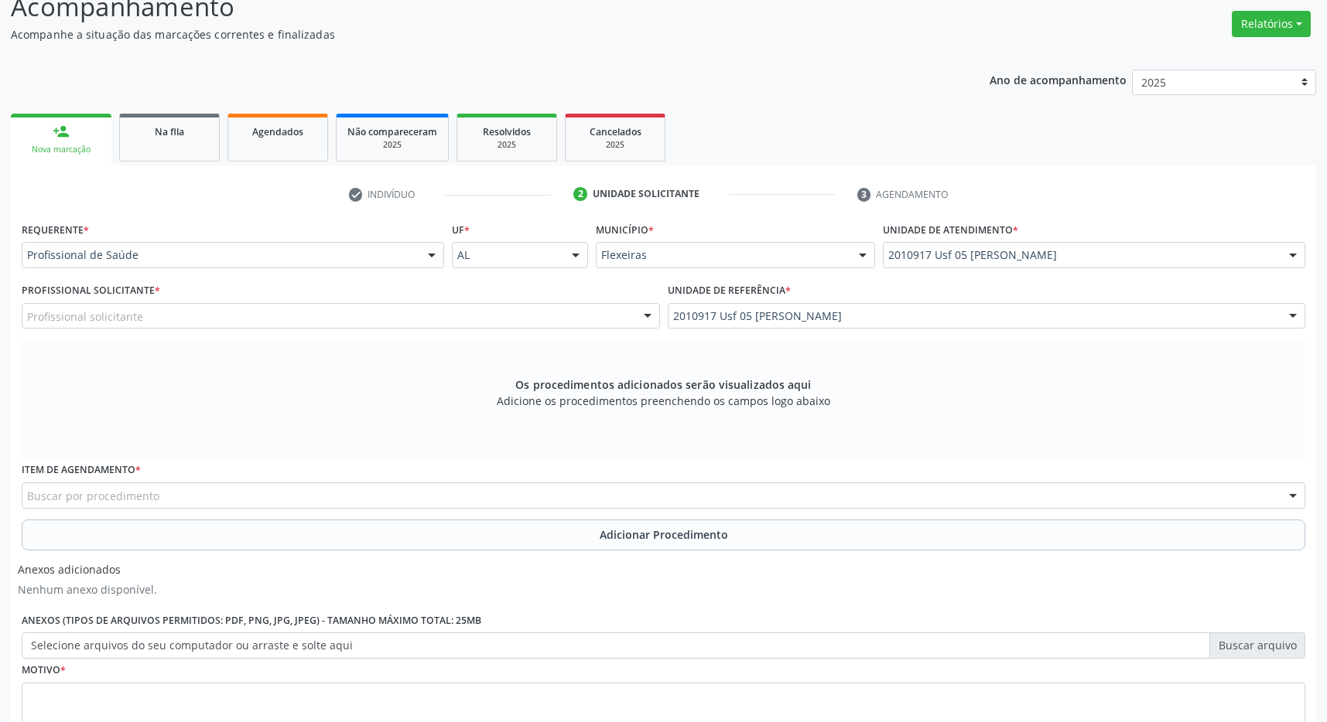
click at [505, 347] on div "Os procedimentos adicionados serão visualizados aqui Adicione os procedimentos …" at bounding box center [663, 399] width 1283 height 119
click at [500, 322] on div "Profissional solicitante" at bounding box center [341, 316] width 638 height 26
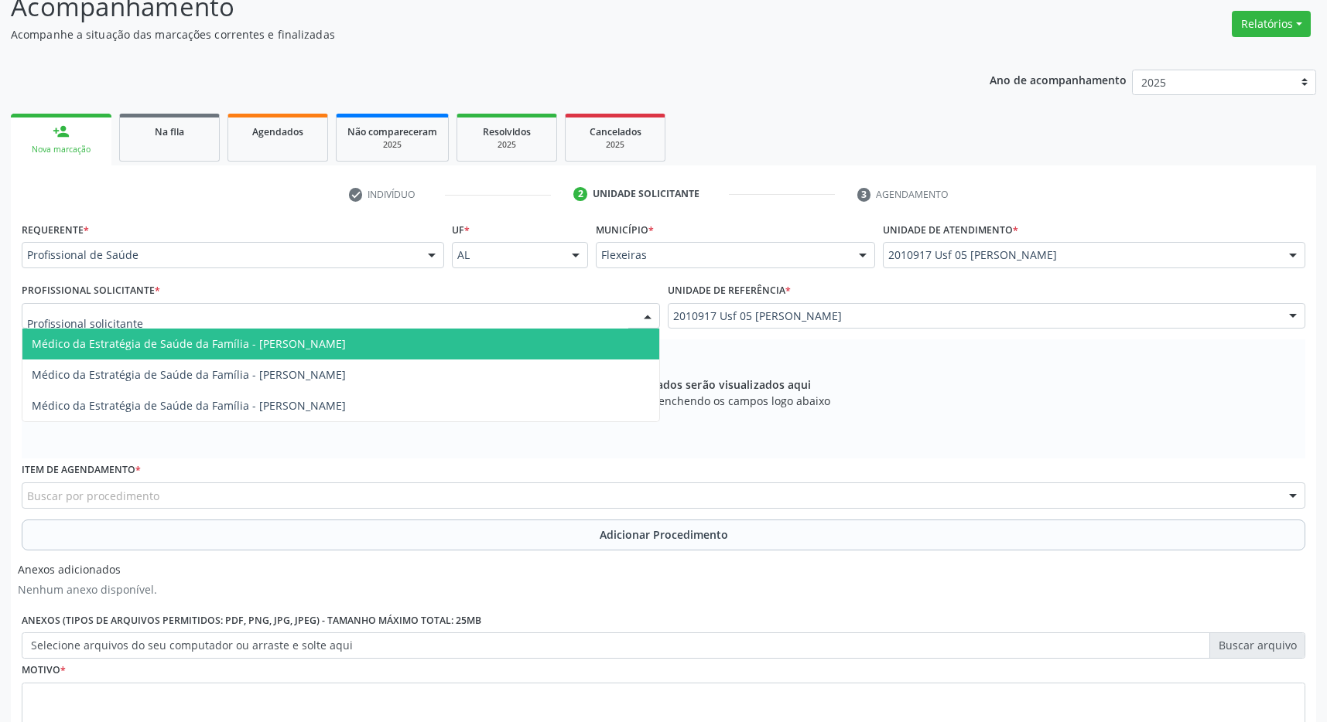
click at [497, 349] on span "Médico da Estratégia de Saúde da Família - [PERSON_NAME]" at bounding box center [340, 344] width 637 height 31
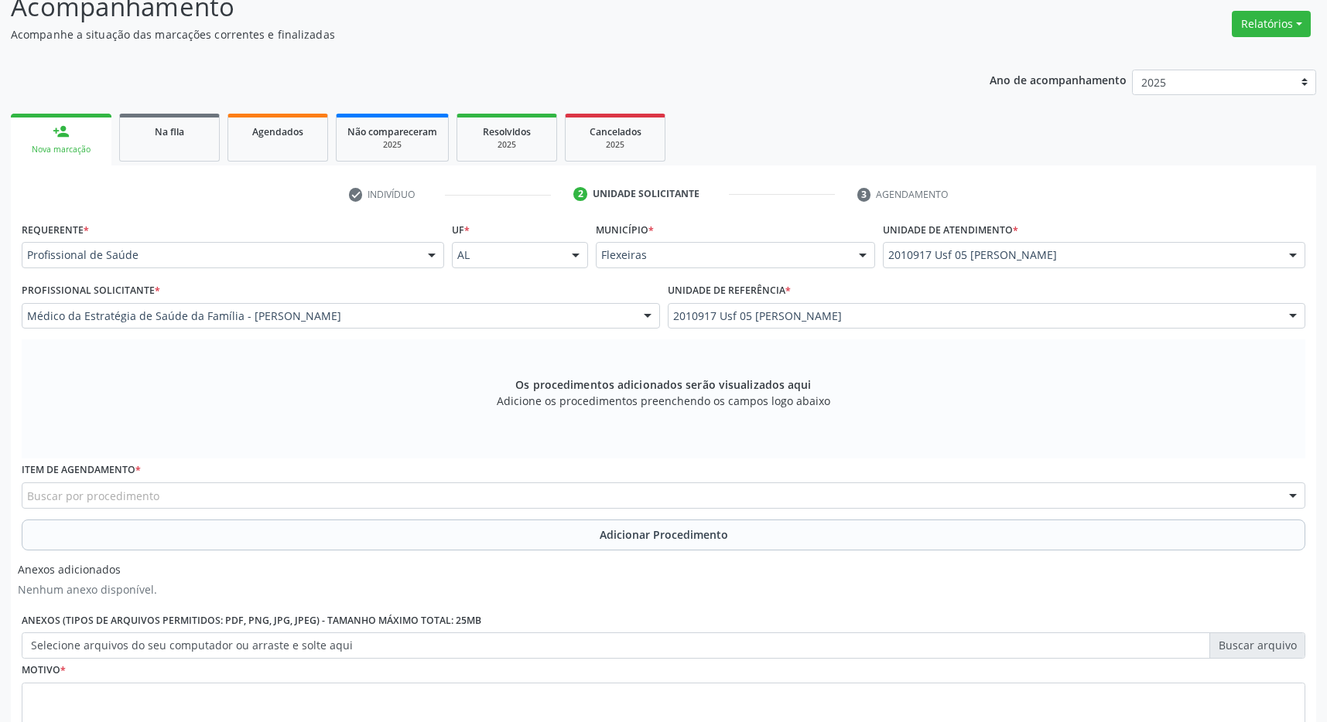
click at [422, 493] on div "Buscar por procedimento" at bounding box center [663, 496] width 1283 height 26
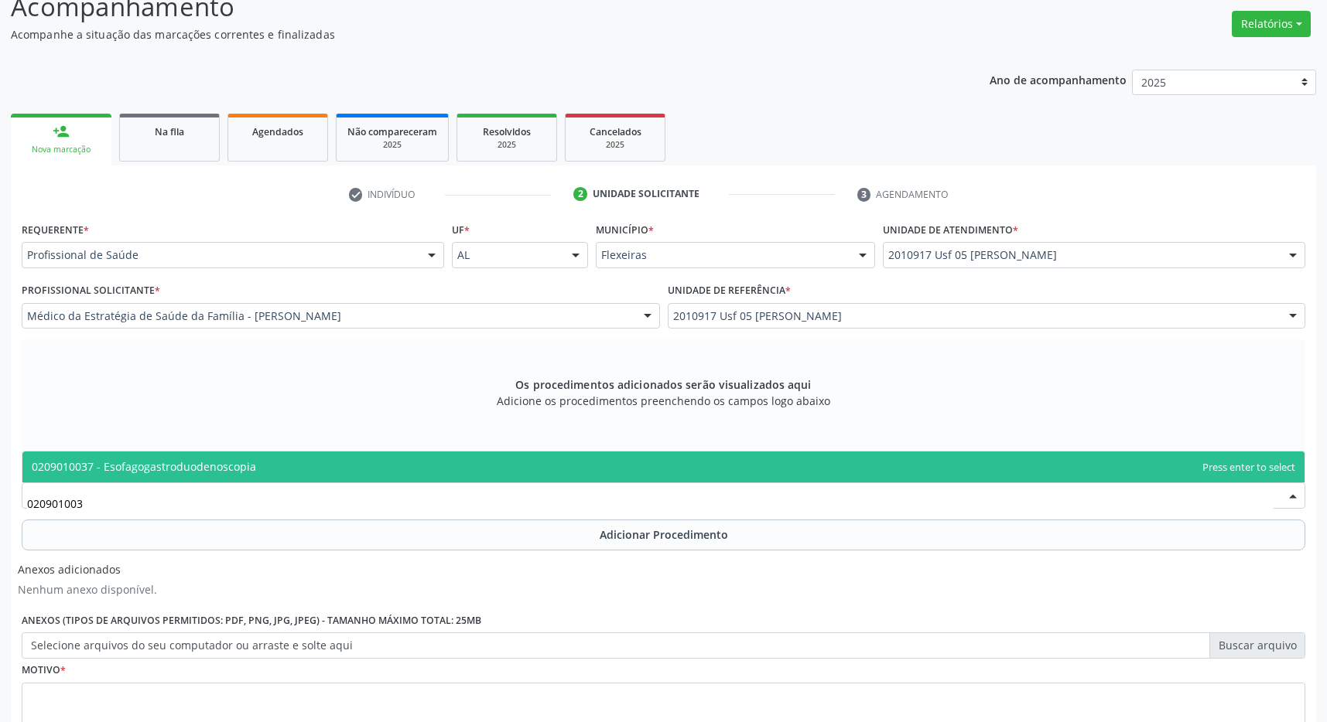
type input "0209010037"
click at [422, 466] on span "0209010037 - Esofagogastroduodenoscopia" at bounding box center [663, 467] width 1282 height 31
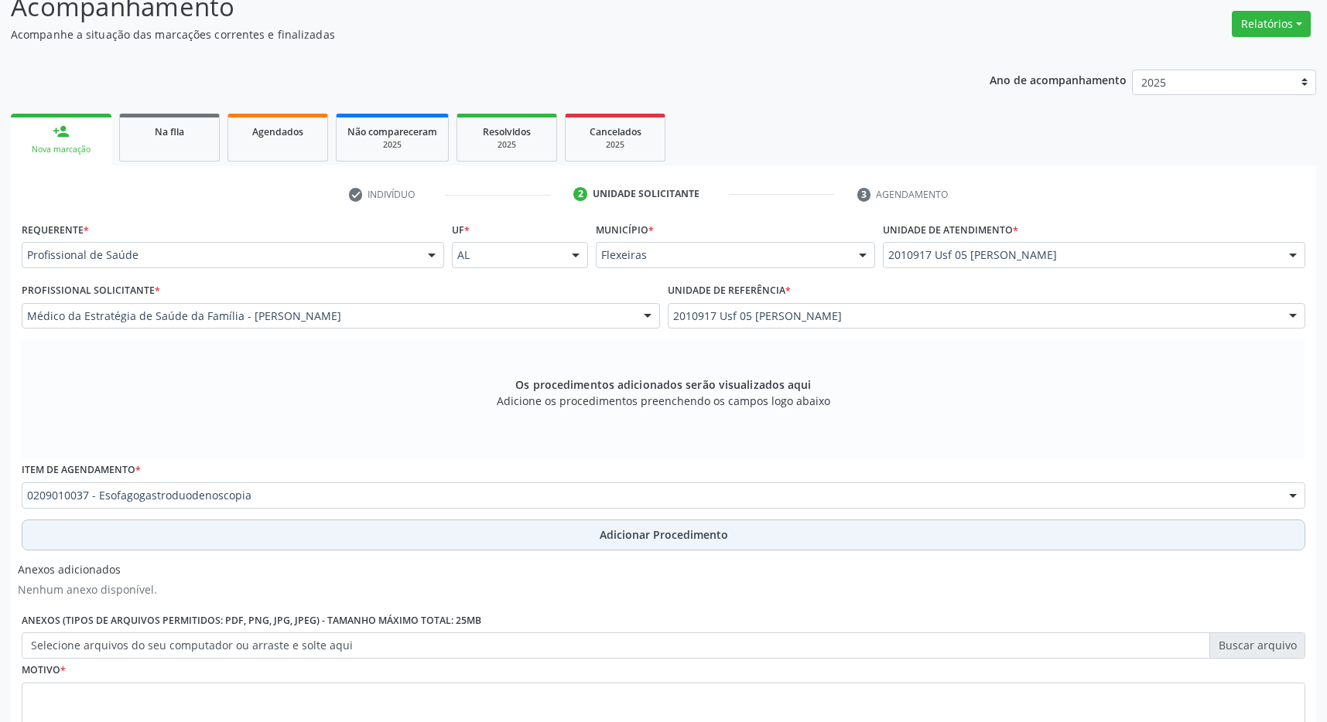
click at [514, 527] on button "Adicionar Procedimento" at bounding box center [663, 535] width 1283 height 31
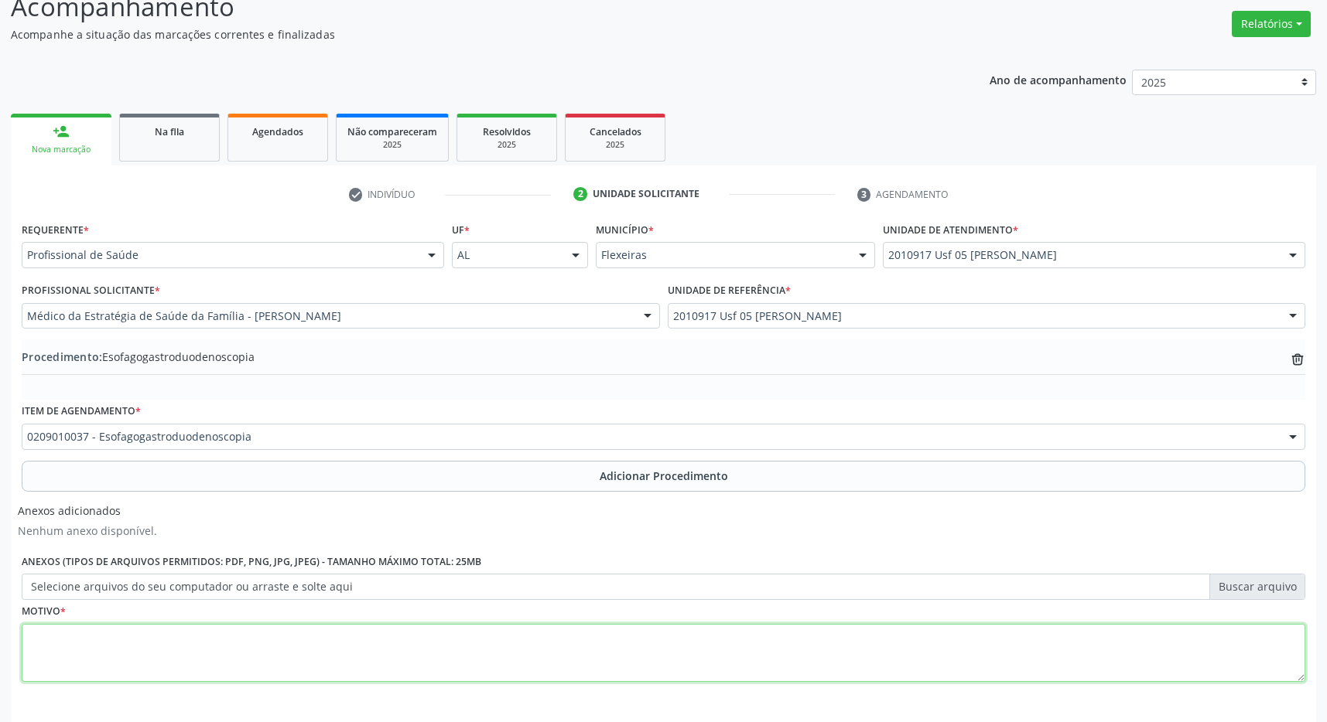
click at [309, 642] on textarea at bounding box center [663, 653] width 1283 height 59
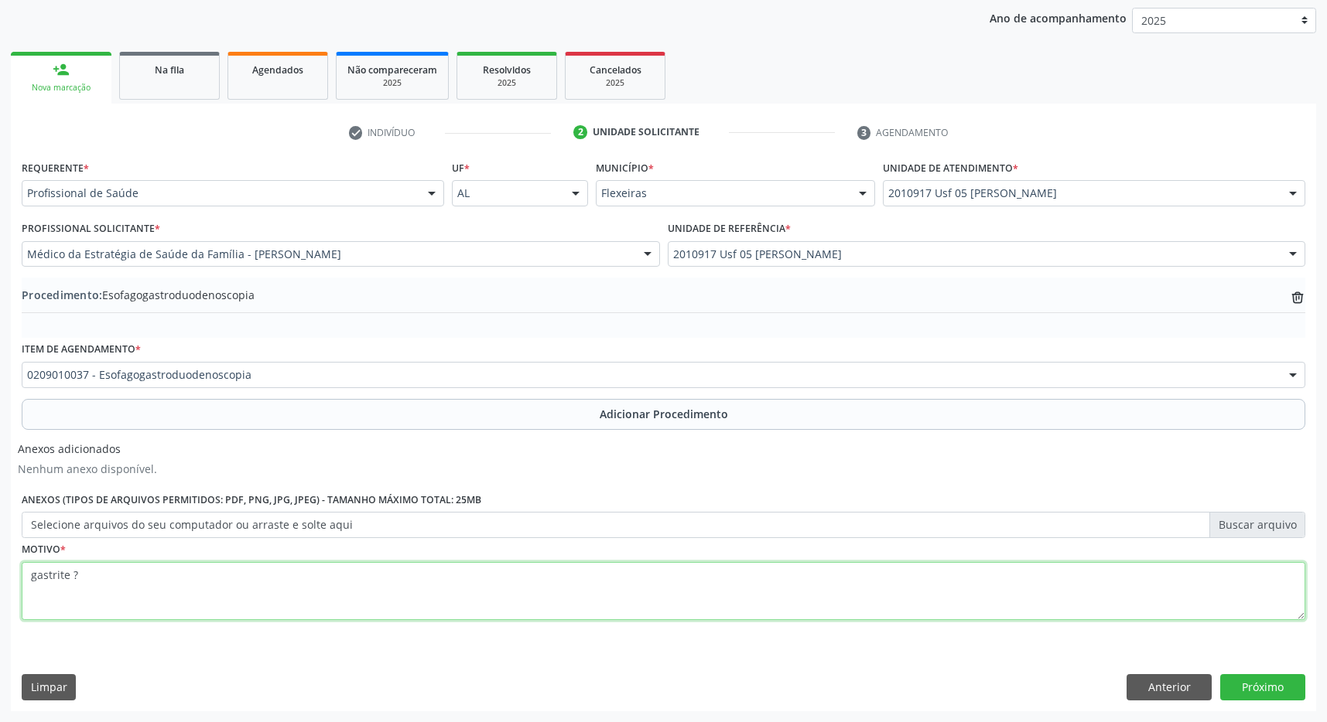
type textarea "gastrite ?"
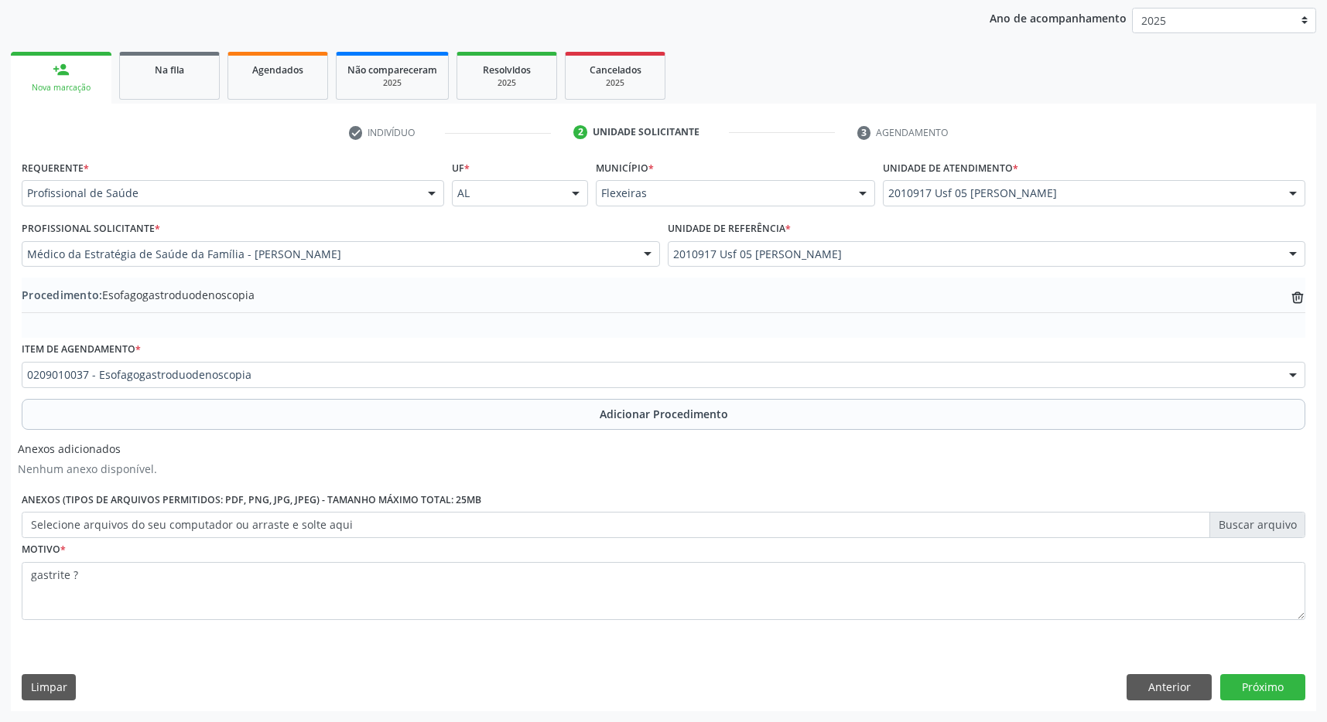
click at [1263, 672] on div "Requerente * Profissional de Saúde Profissional de Saúde Paciente Nenhum result…" at bounding box center [663, 433] width 1305 height 555
click at [1263, 679] on button "Próximo" at bounding box center [1262, 687] width 85 height 26
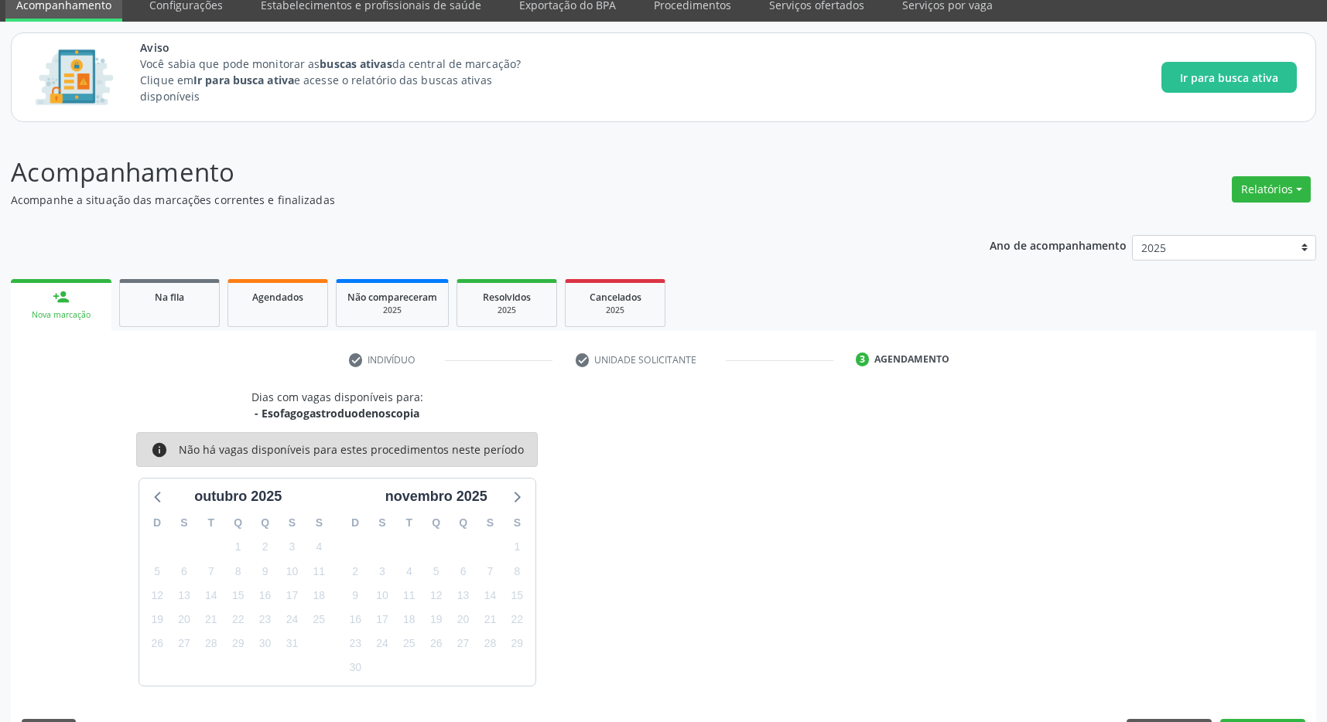
scroll to position [109, 0]
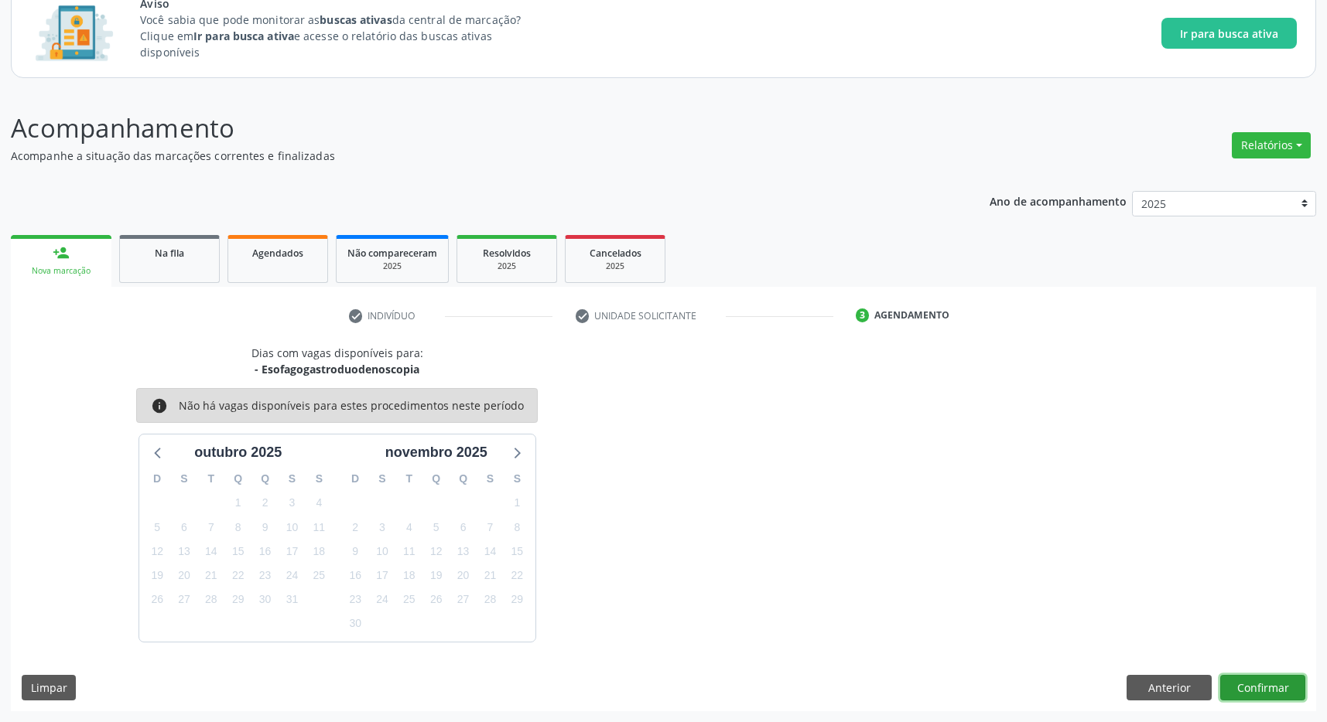
click at [1298, 677] on button "Confirmar" at bounding box center [1262, 688] width 85 height 26
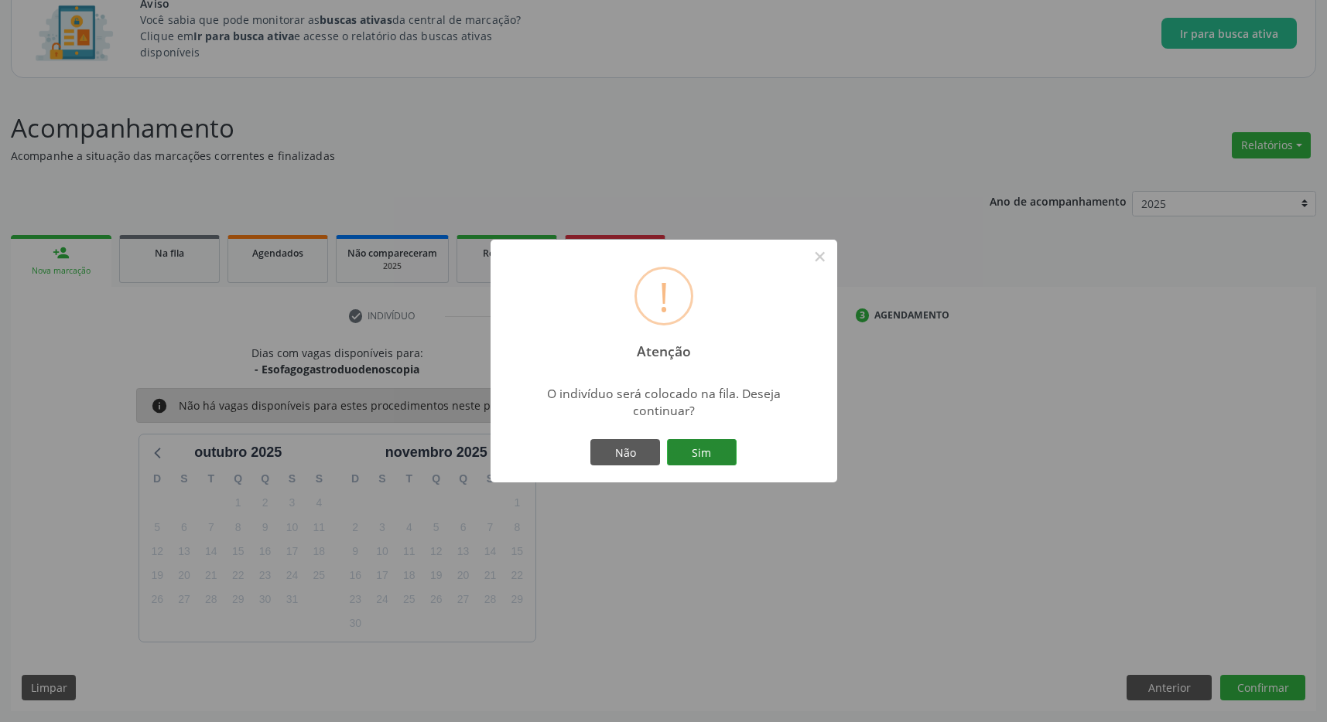
click at [681, 453] on button "Sim" at bounding box center [702, 452] width 70 height 26
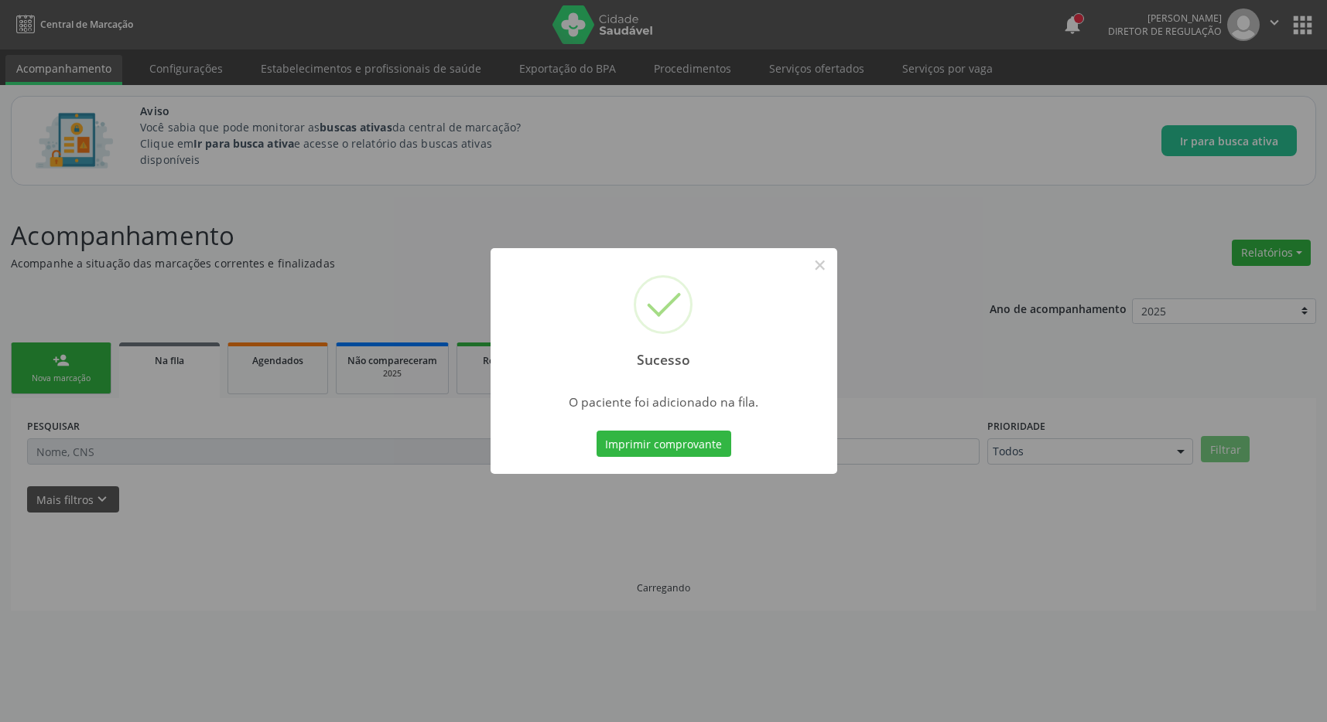
scroll to position [0, 0]
click at [825, 266] on button "×" at bounding box center [828, 265] width 26 height 26
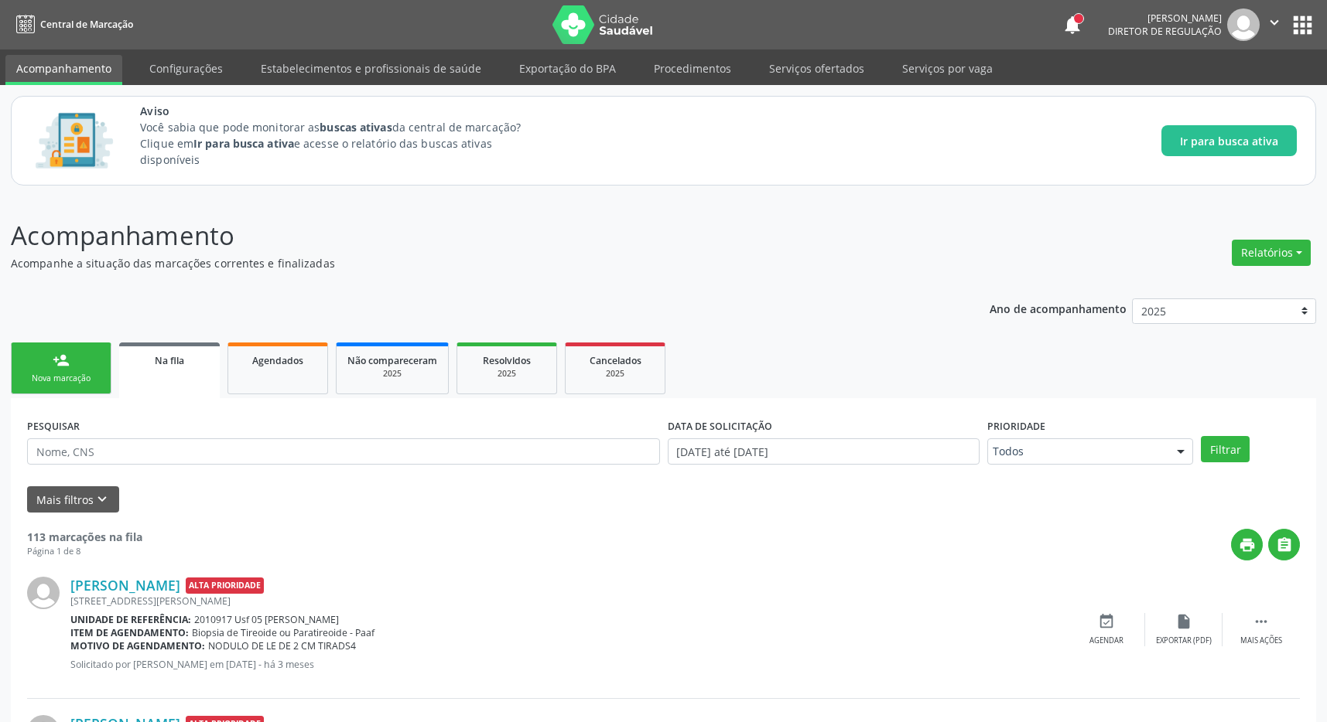
click at [1294, 18] on button "apps" at bounding box center [1302, 25] width 27 height 27
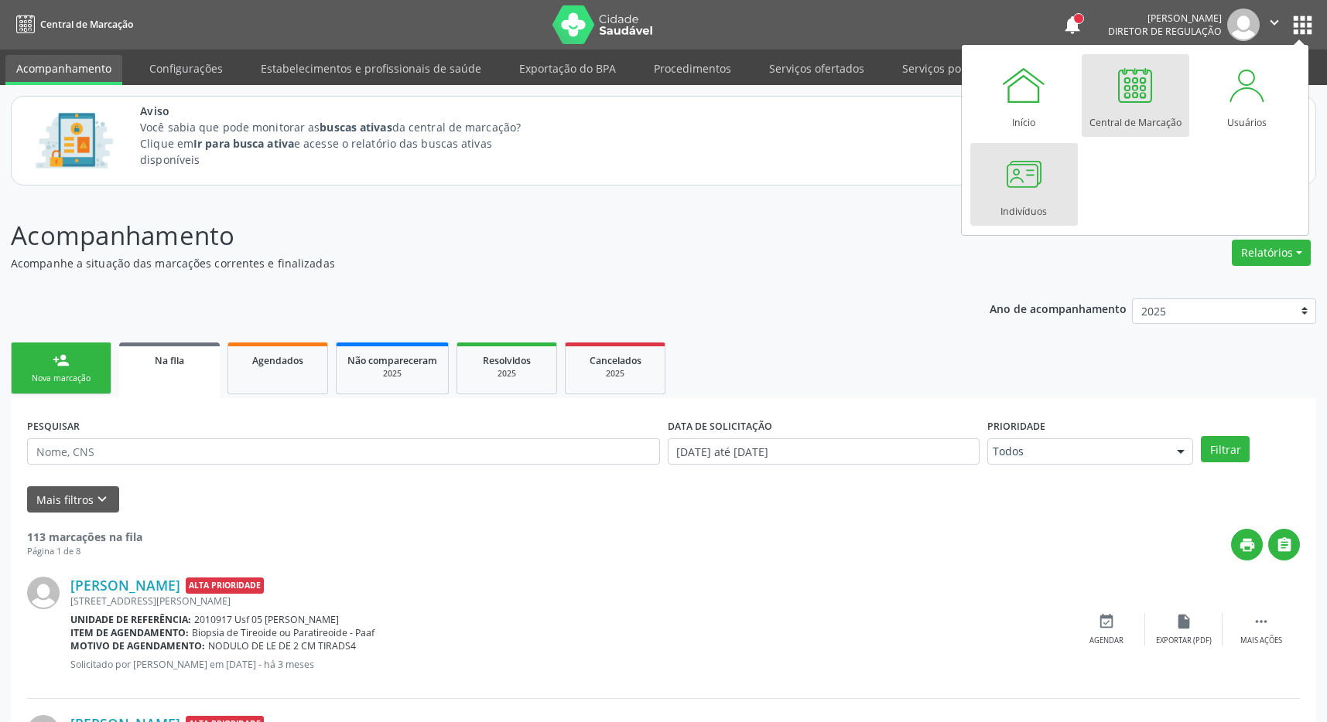
click at [1022, 177] on div at bounding box center [1023, 174] width 46 height 46
